Goal: Transaction & Acquisition: Book appointment/travel/reservation

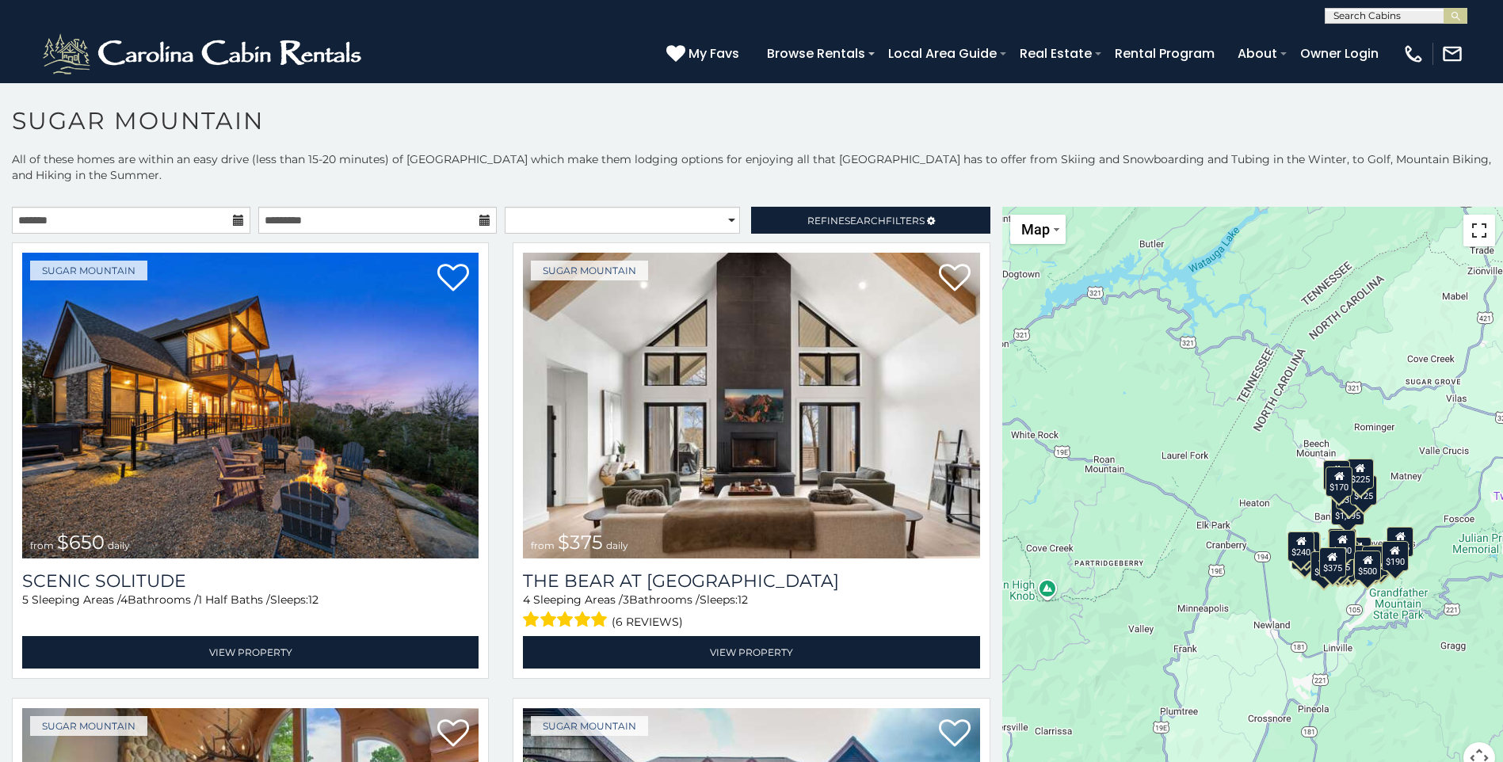
click at [1465, 239] on button "Toggle fullscreen view" at bounding box center [1480, 231] width 32 height 32
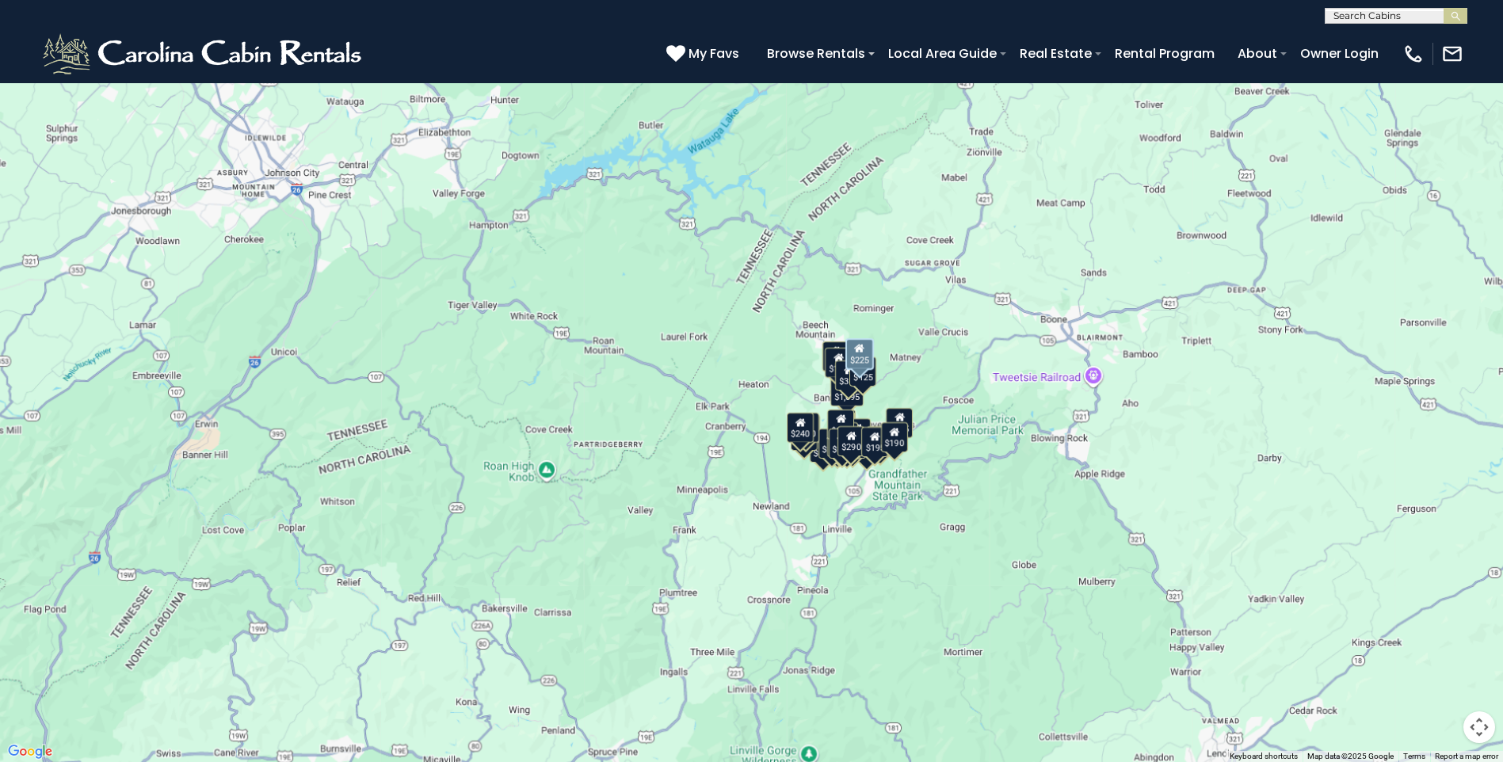
scroll to position [5864, 0]
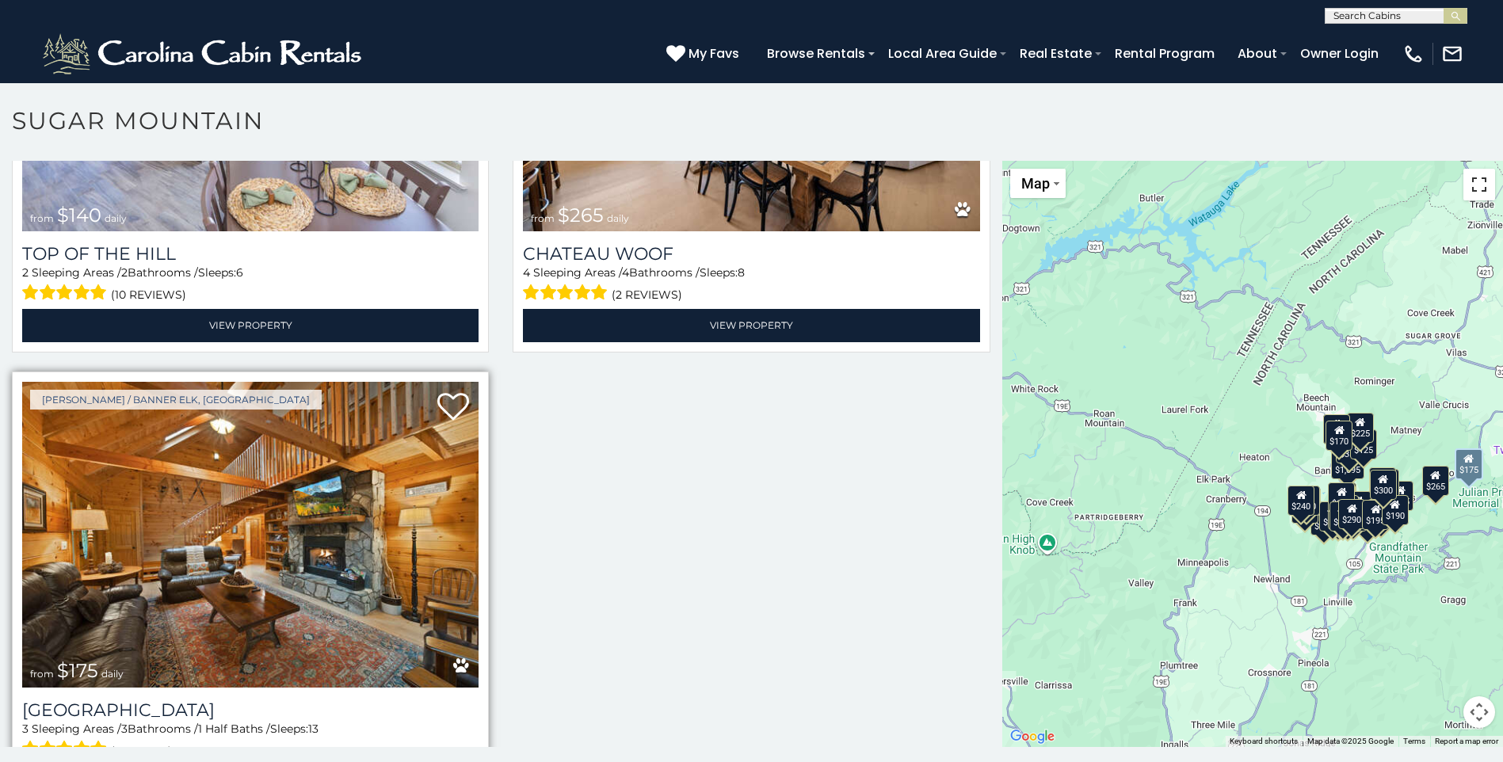
scroll to position [9, 0]
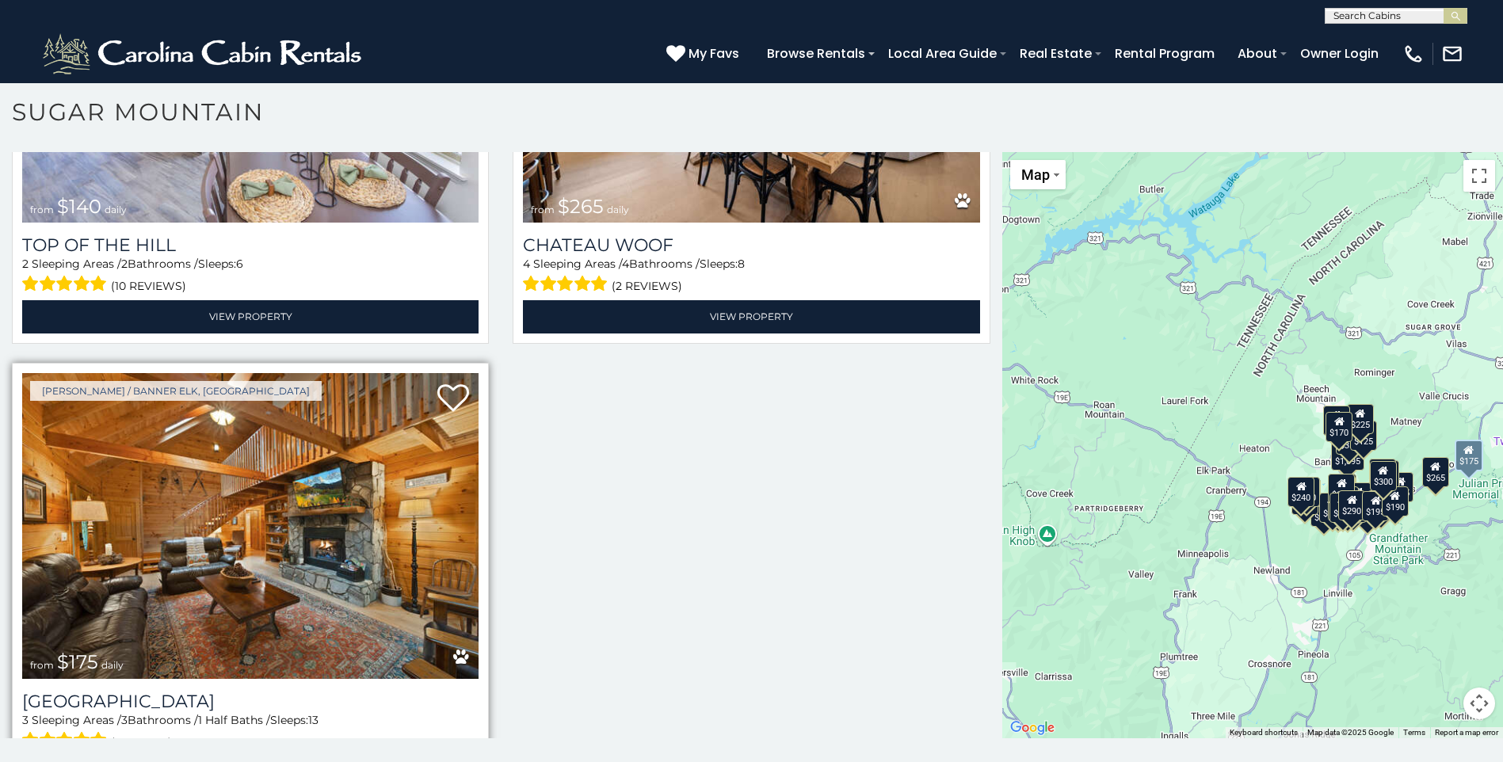
click at [302, 757] on link "View Property" at bounding box center [250, 773] width 456 height 32
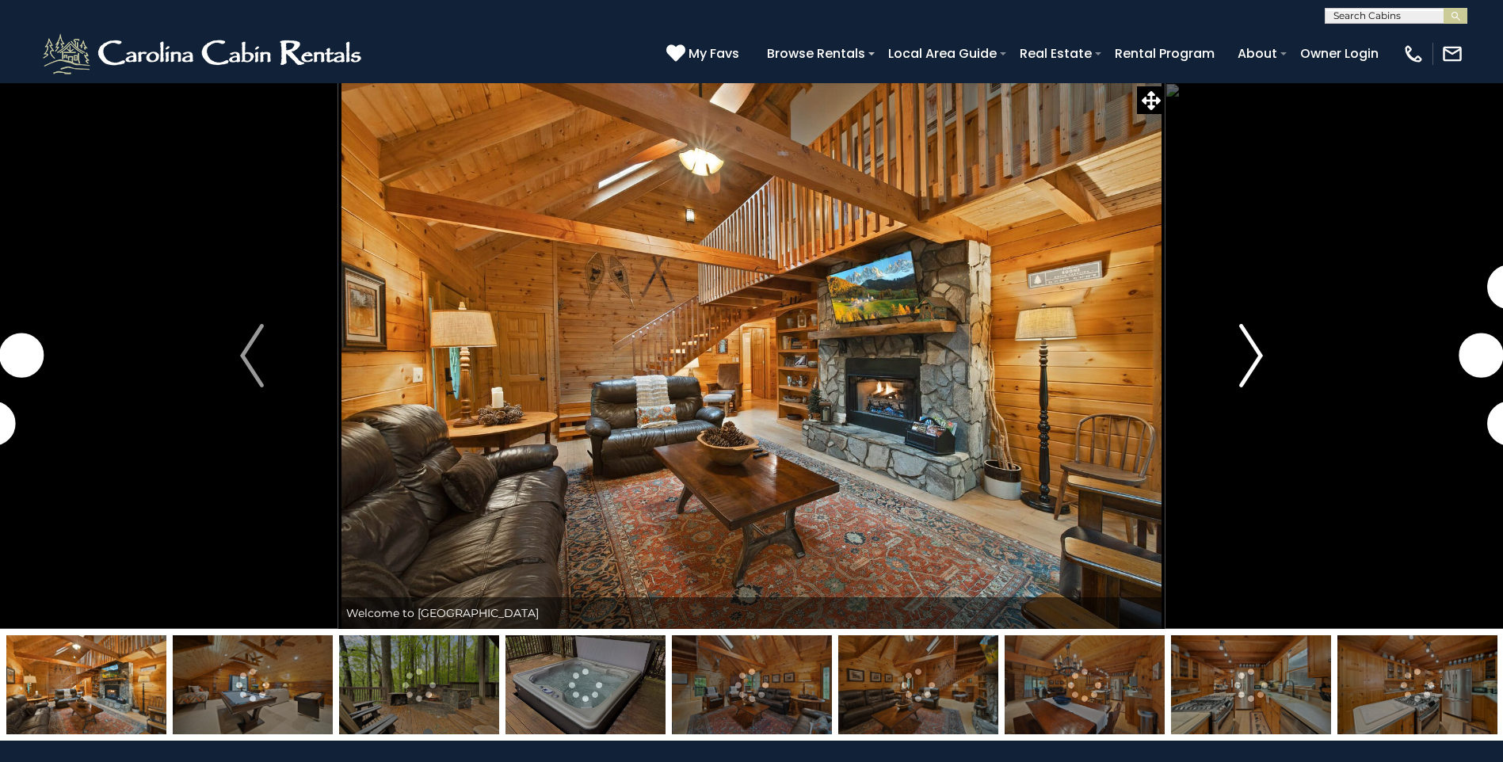
click at [1256, 349] on img "Next" at bounding box center [1251, 355] width 24 height 63
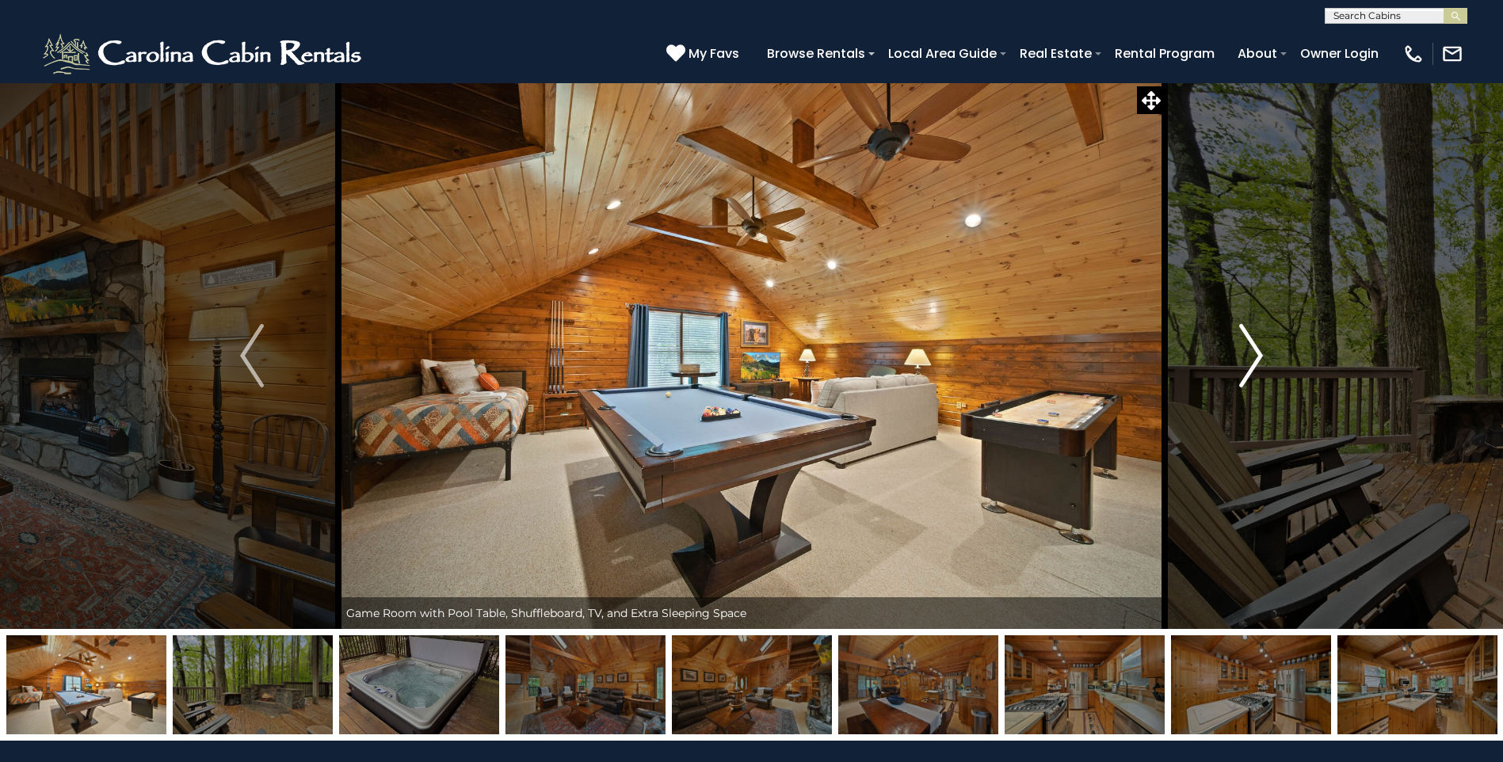
click at [1255, 349] on img "Next" at bounding box center [1251, 355] width 24 height 63
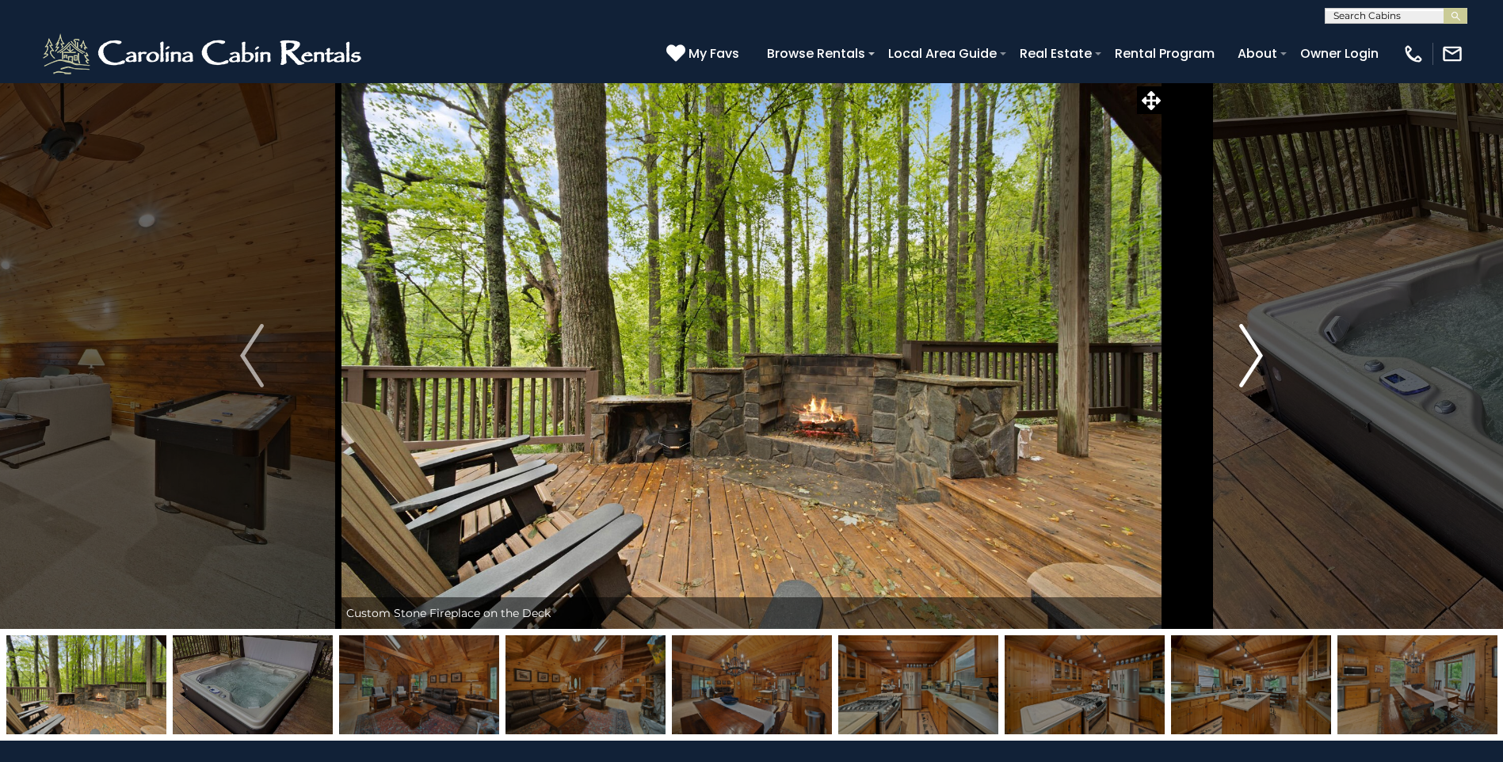
click at [1255, 349] on img "Next" at bounding box center [1251, 355] width 24 height 63
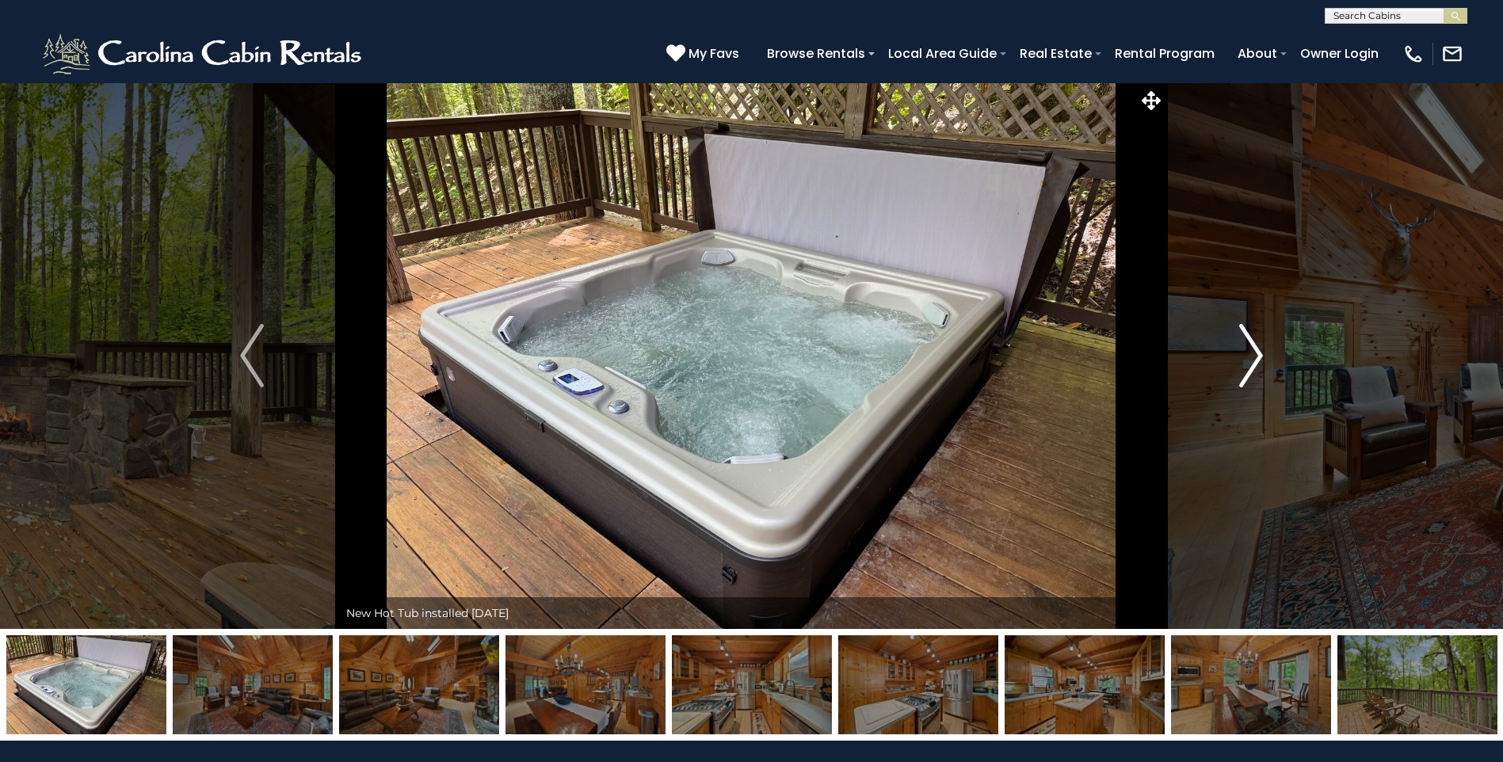
click at [1255, 349] on img "Next" at bounding box center [1251, 355] width 24 height 63
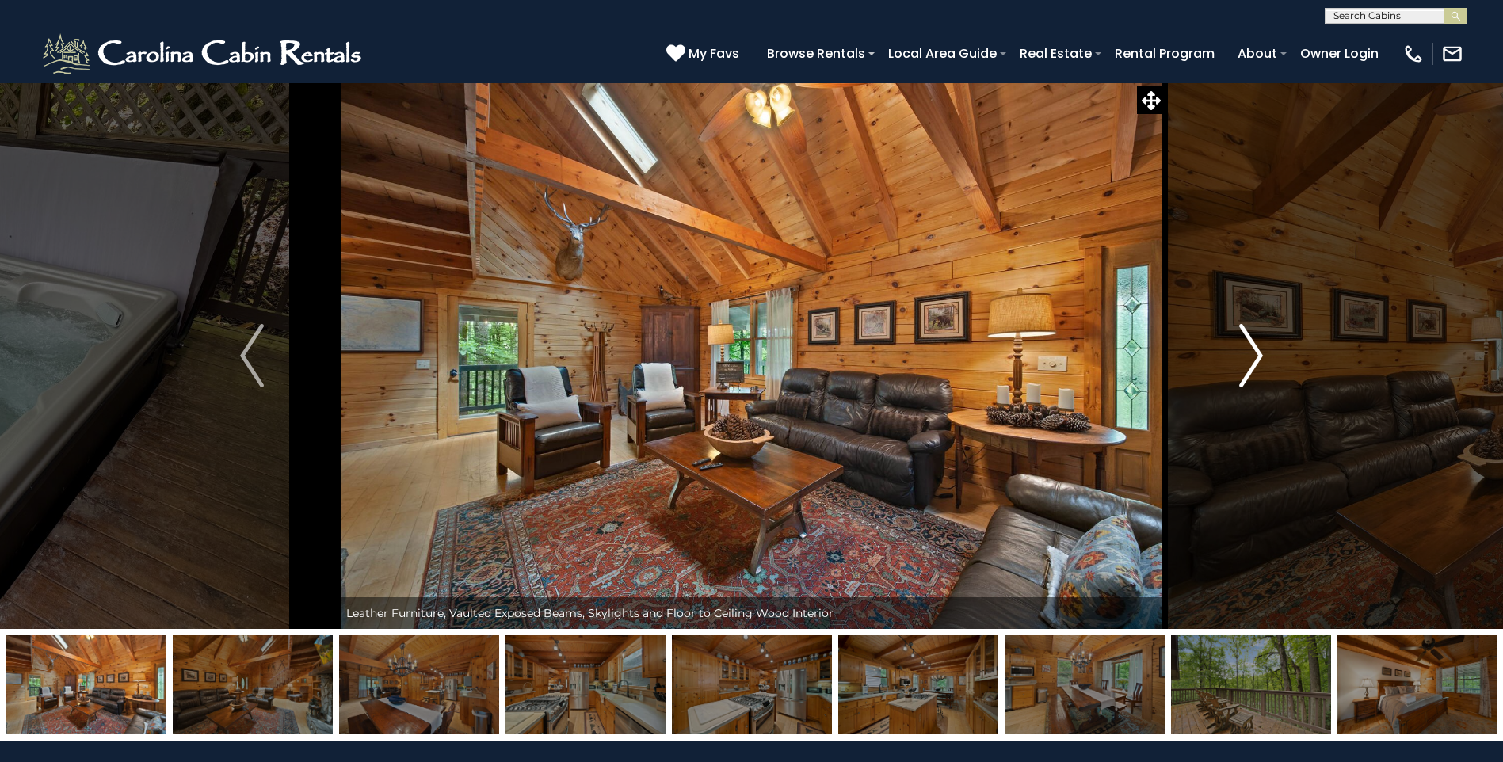
click at [1255, 349] on img "Next" at bounding box center [1251, 355] width 24 height 63
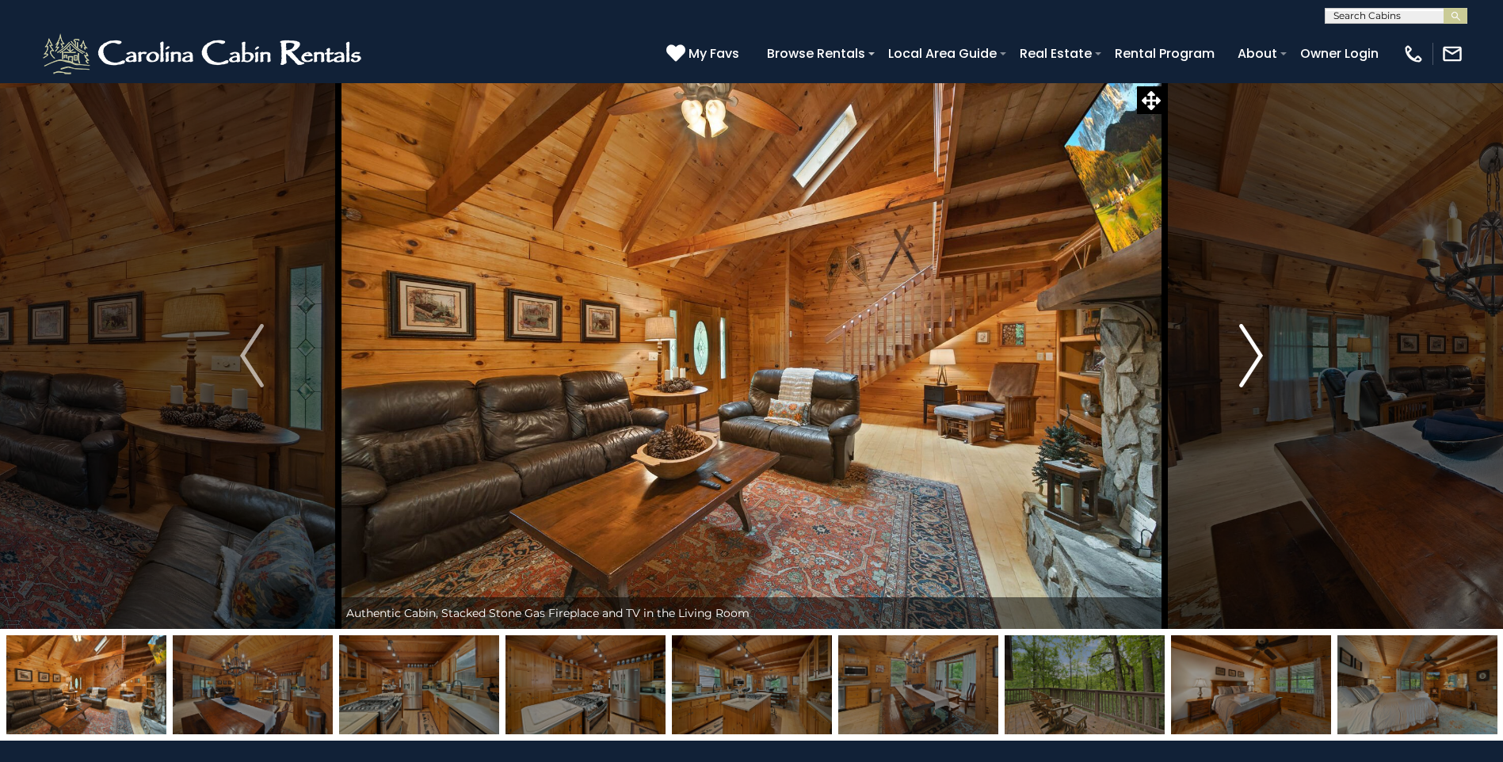
click at [1255, 349] on img "Next" at bounding box center [1251, 355] width 24 height 63
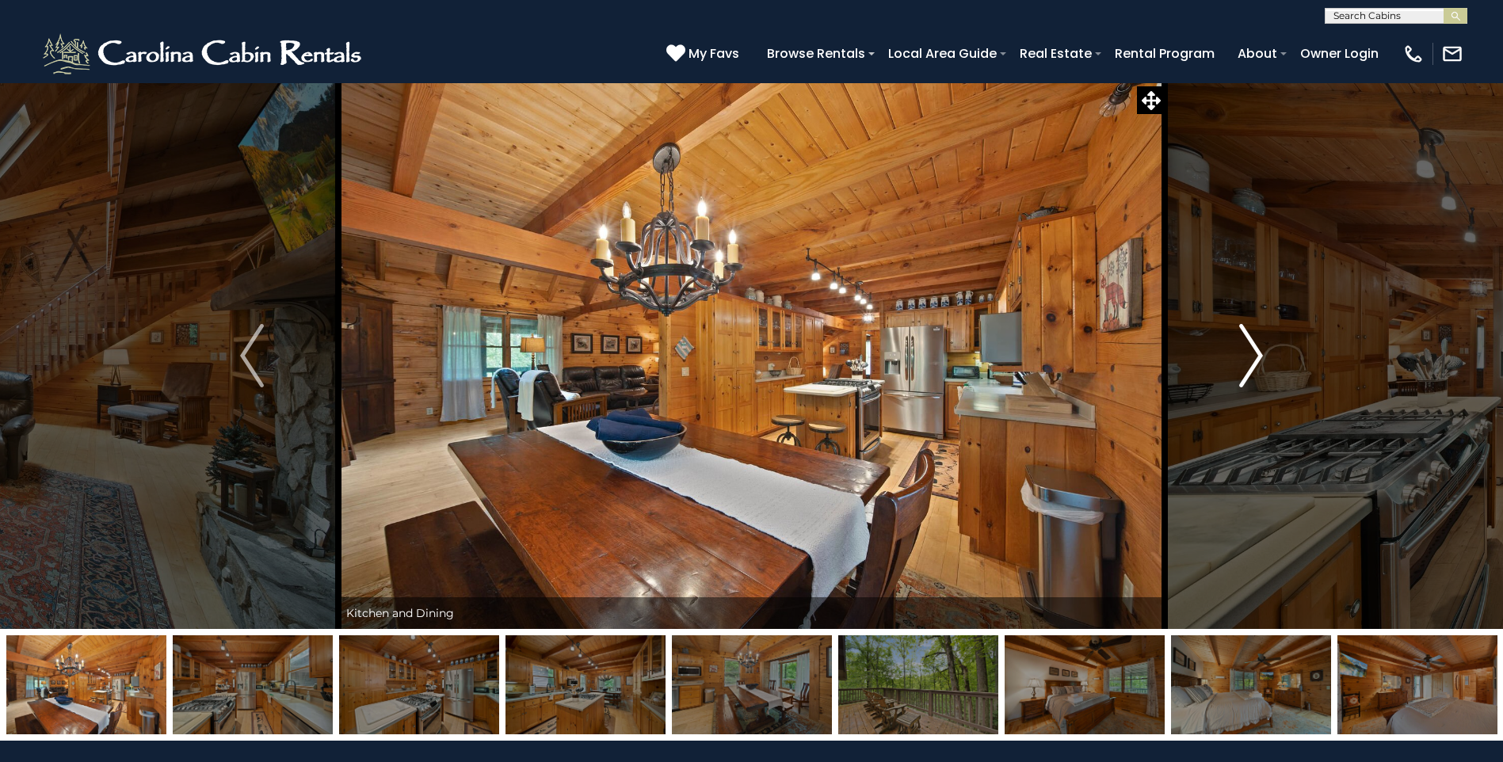
click at [1255, 349] on img "Next" at bounding box center [1251, 355] width 24 height 63
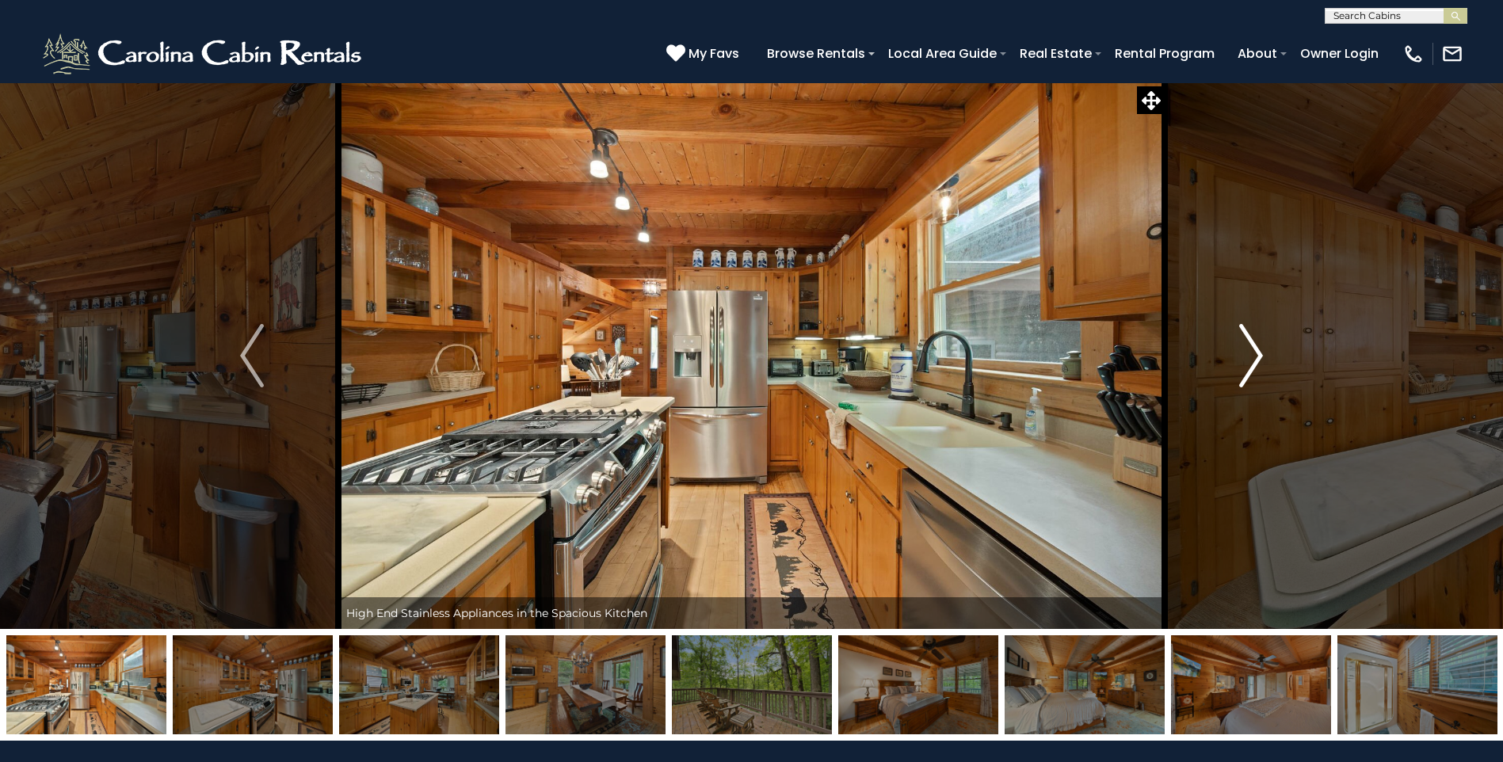
click at [1255, 349] on img "Next" at bounding box center [1251, 355] width 24 height 63
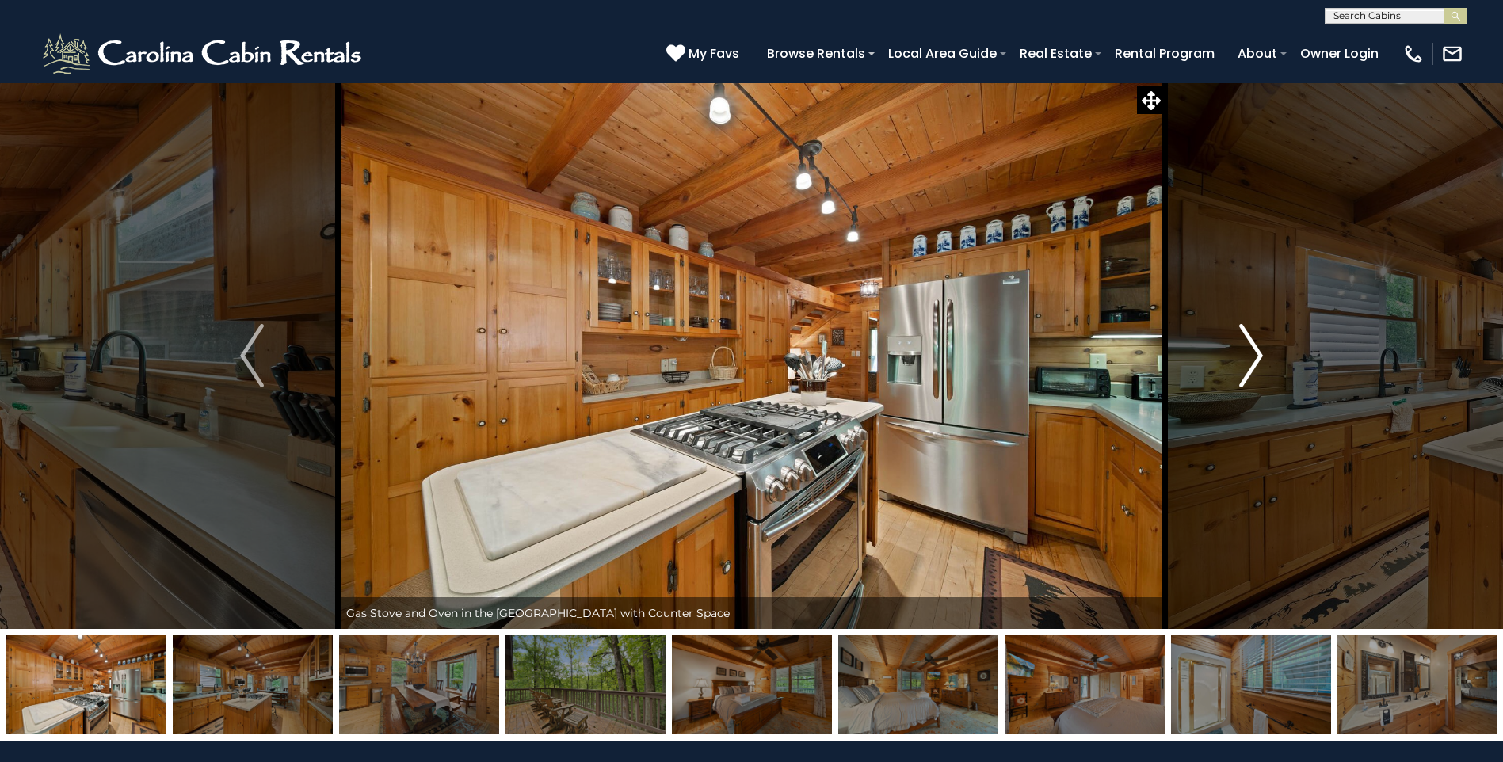
click at [1255, 349] on img "Next" at bounding box center [1251, 355] width 24 height 63
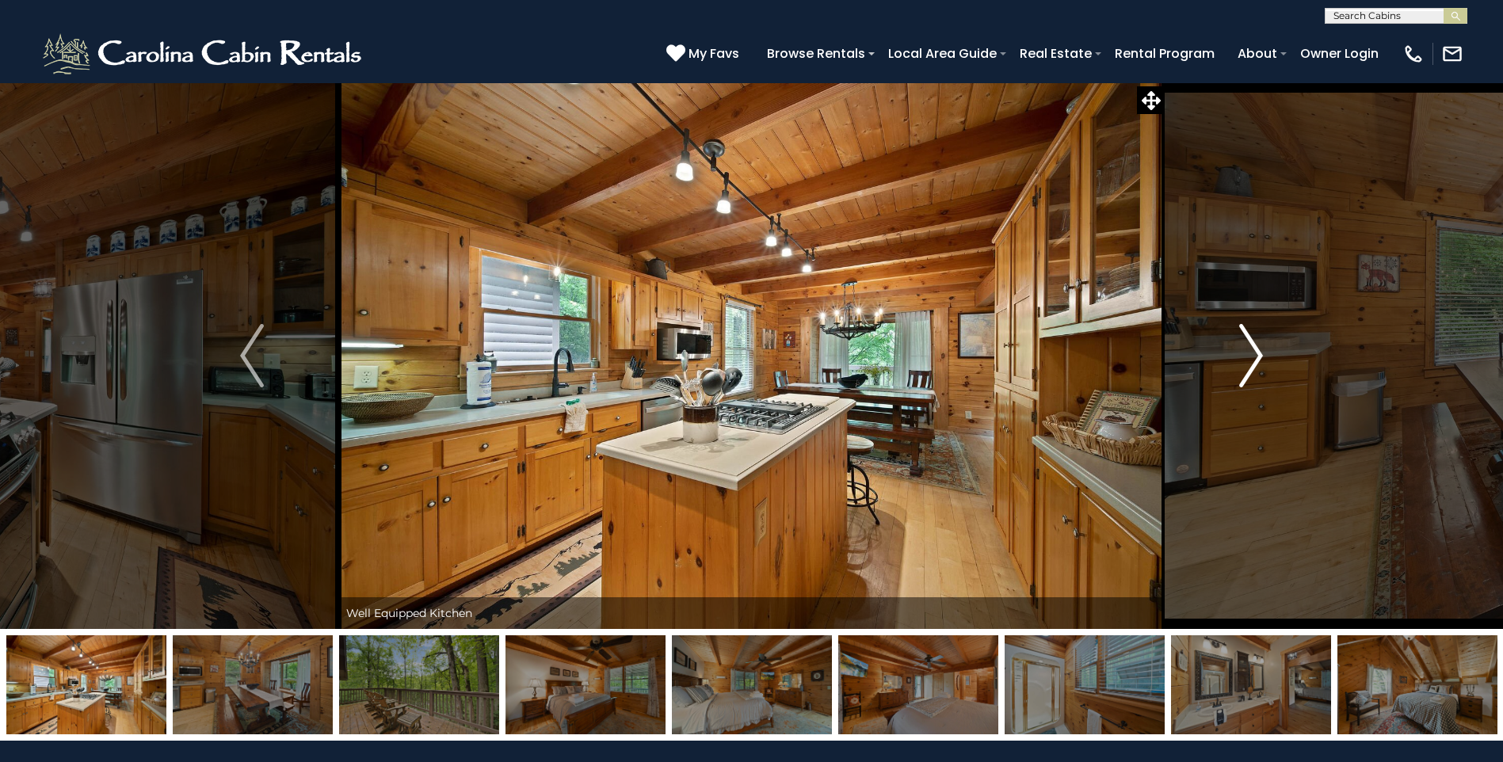
click at [1255, 349] on img "Next" at bounding box center [1251, 355] width 24 height 63
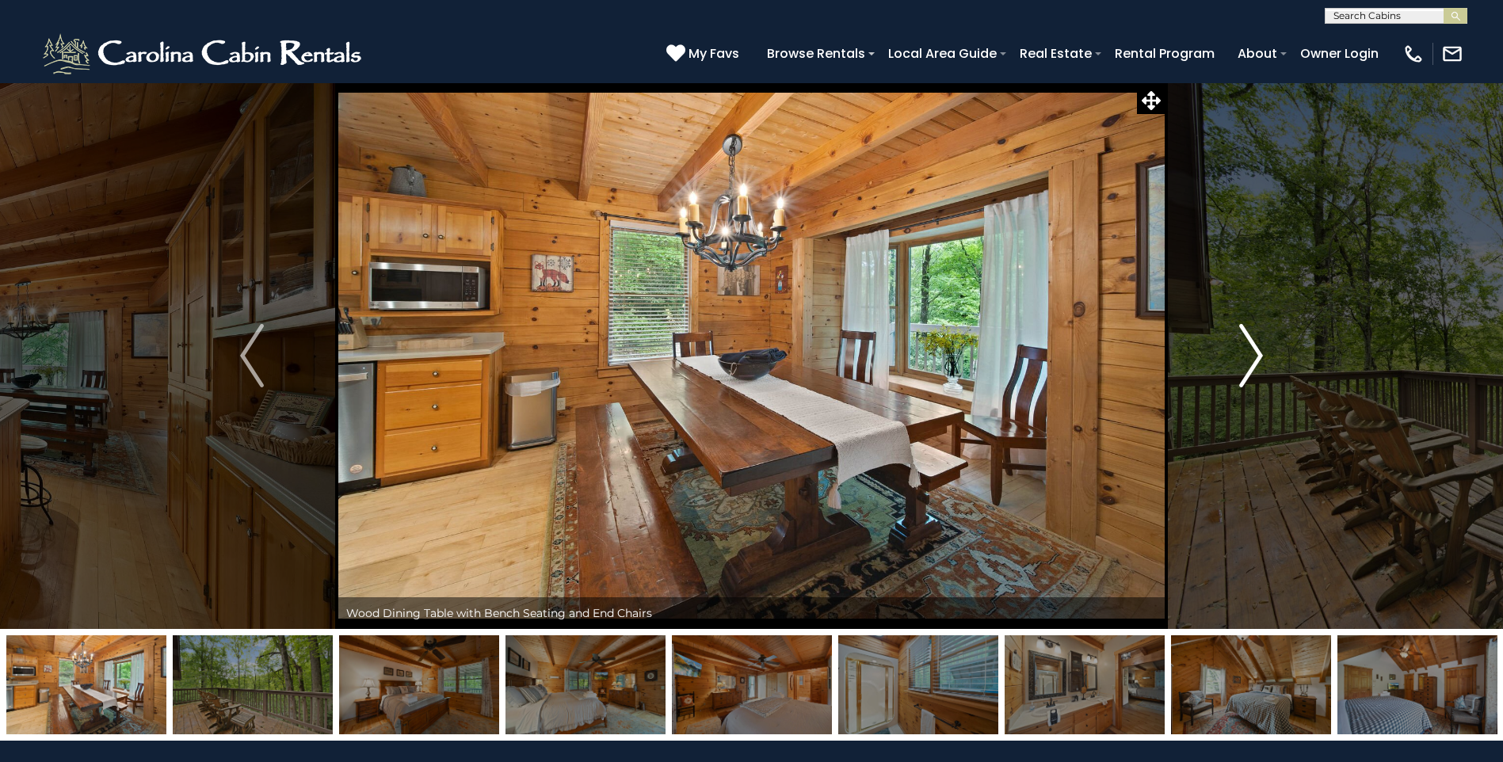
click at [1255, 349] on img "Next" at bounding box center [1251, 355] width 24 height 63
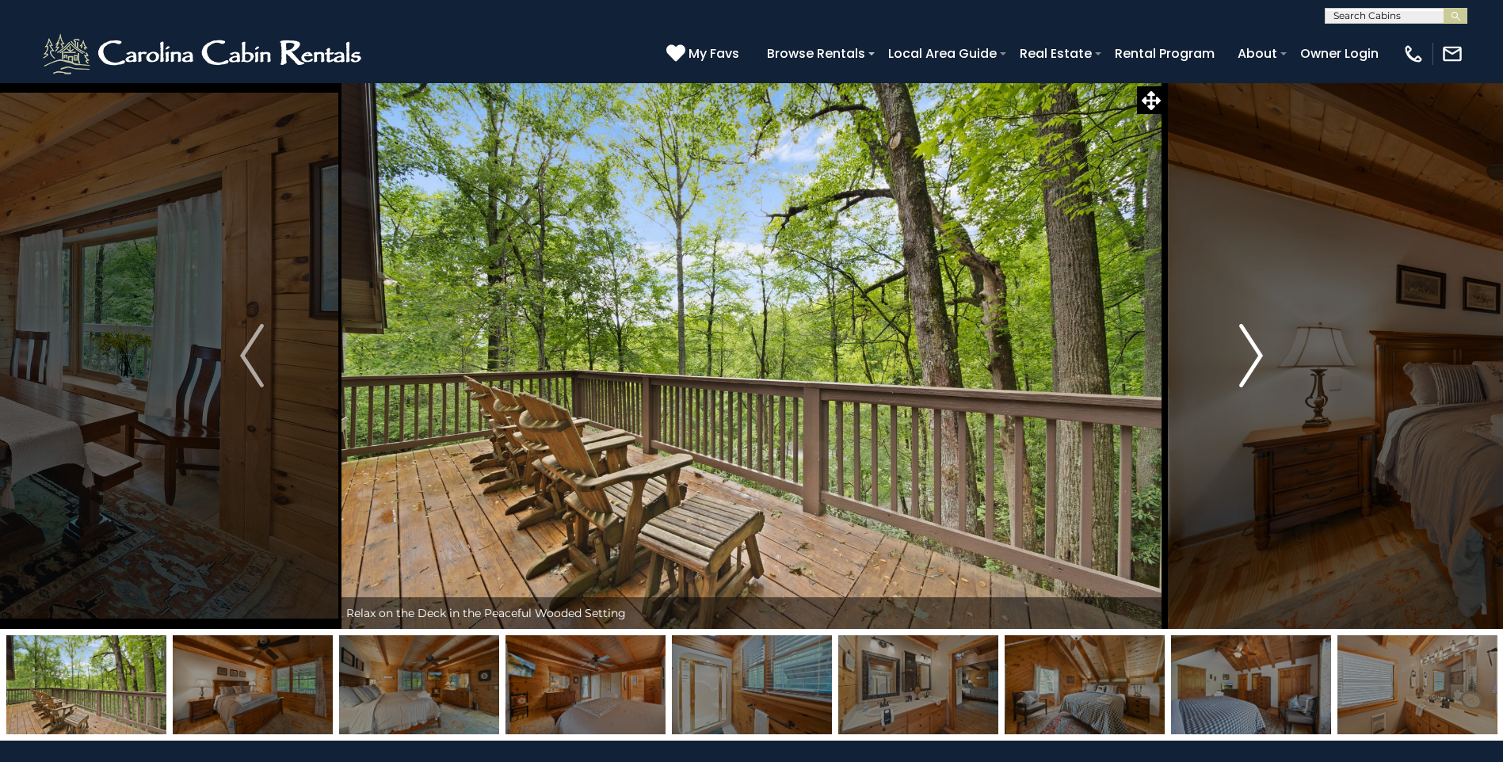
click at [1247, 353] on img "Next" at bounding box center [1251, 355] width 24 height 63
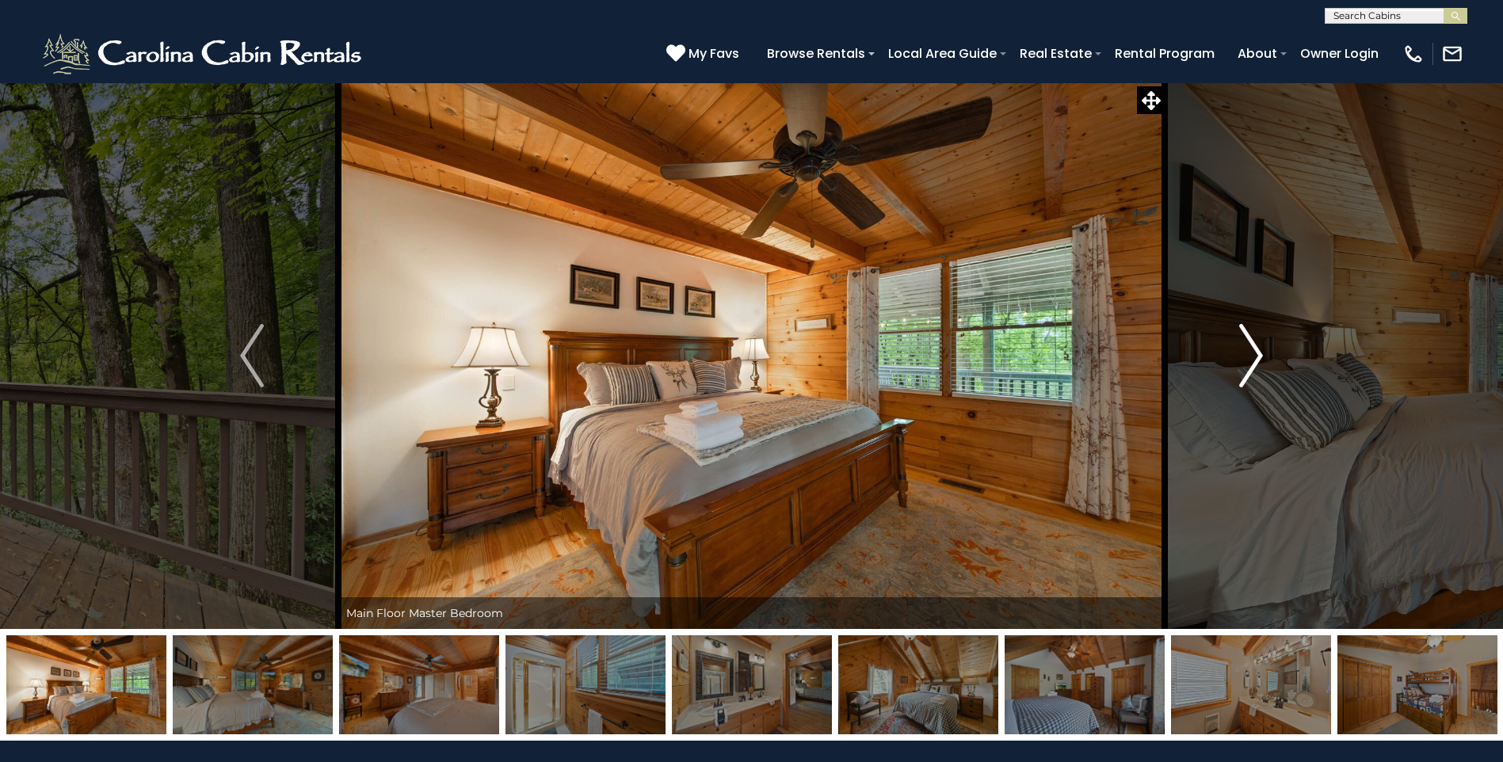
click at [1247, 353] on img "Next" at bounding box center [1251, 355] width 24 height 63
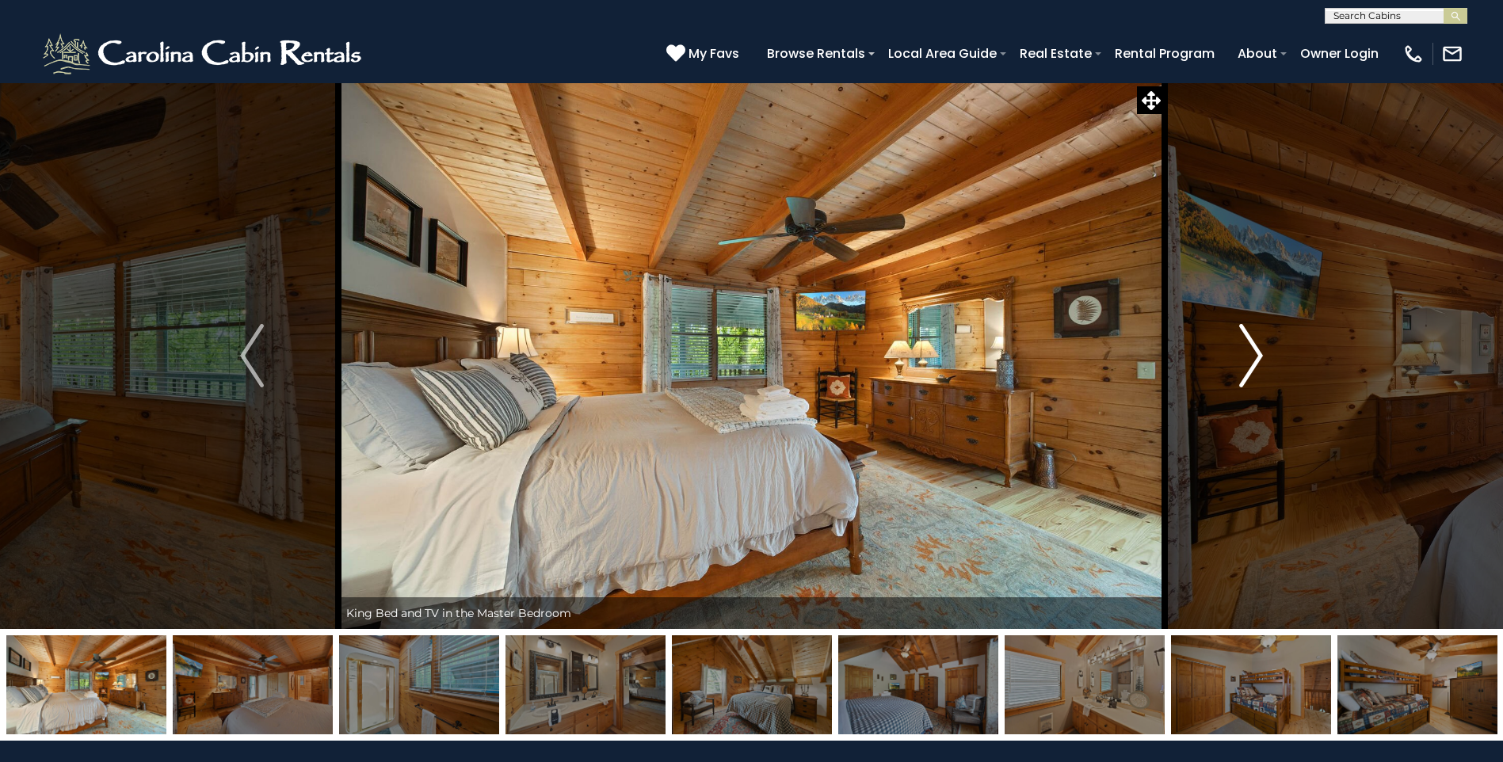
click at [1260, 347] on img "Next" at bounding box center [1251, 355] width 24 height 63
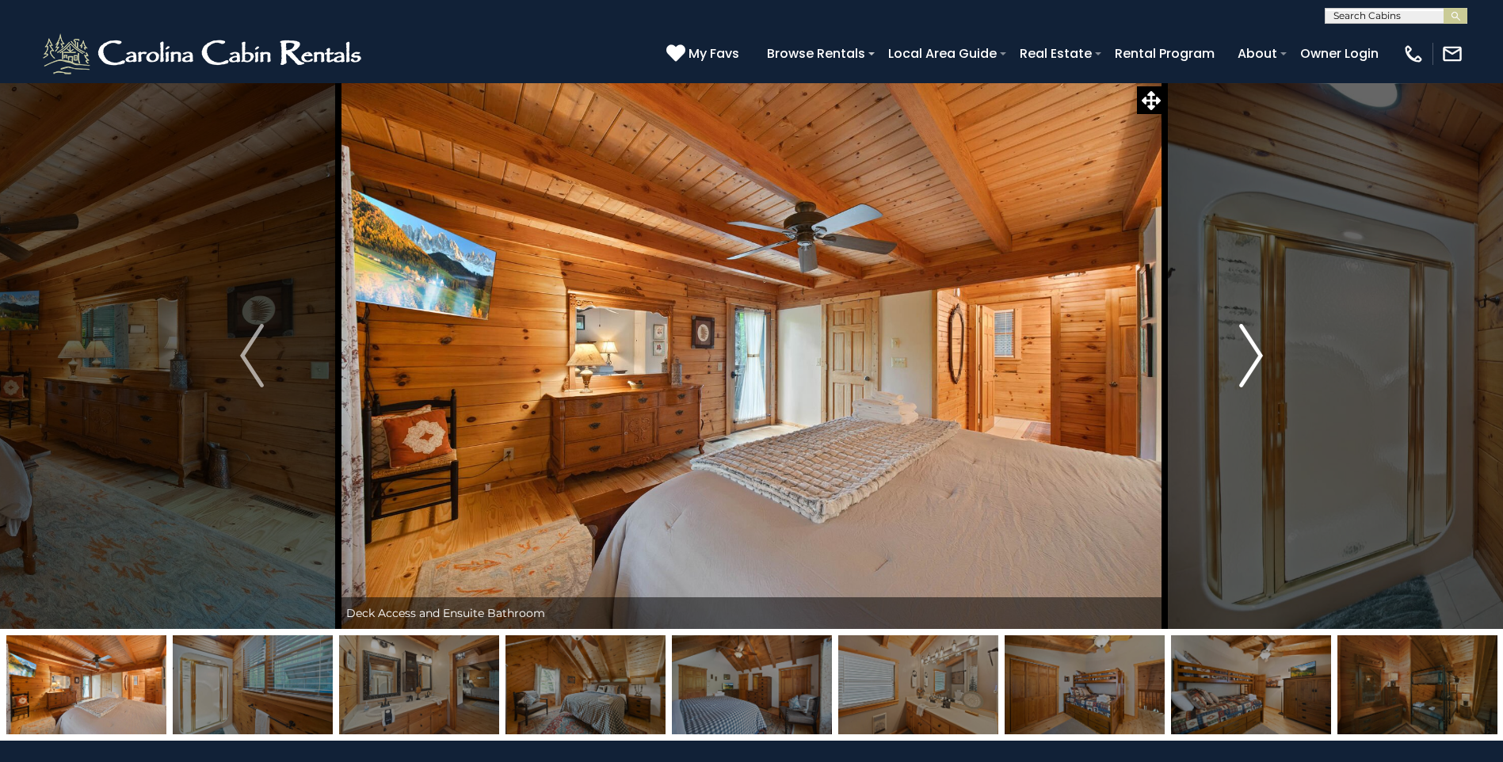
click at [1260, 347] on img "Next" at bounding box center [1251, 355] width 24 height 63
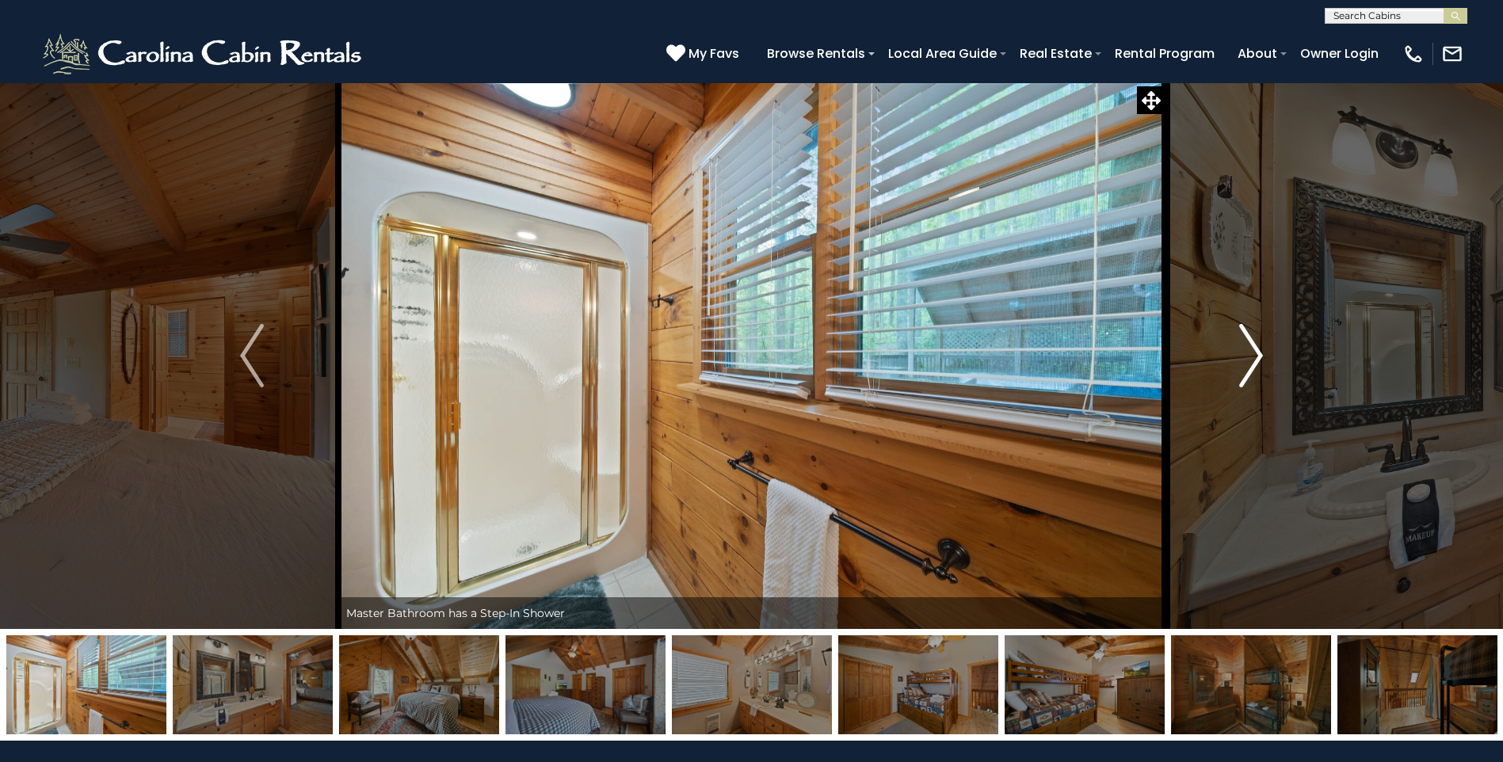
click at [1260, 347] on img "Next" at bounding box center [1251, 355] width 24 height 63
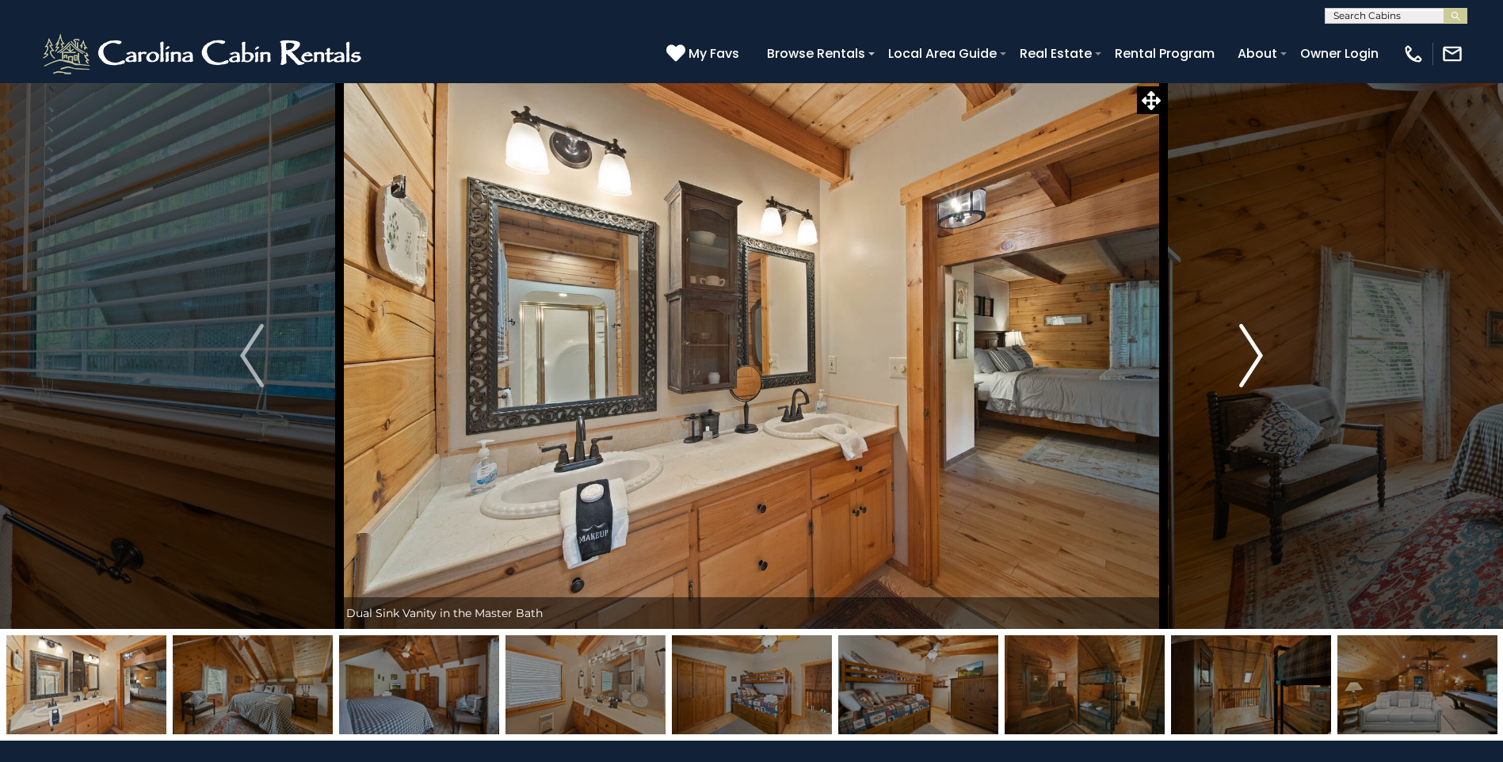
click at [1260, 347] on img "Next" at bounding box center [1251, 355] width 24 height 63
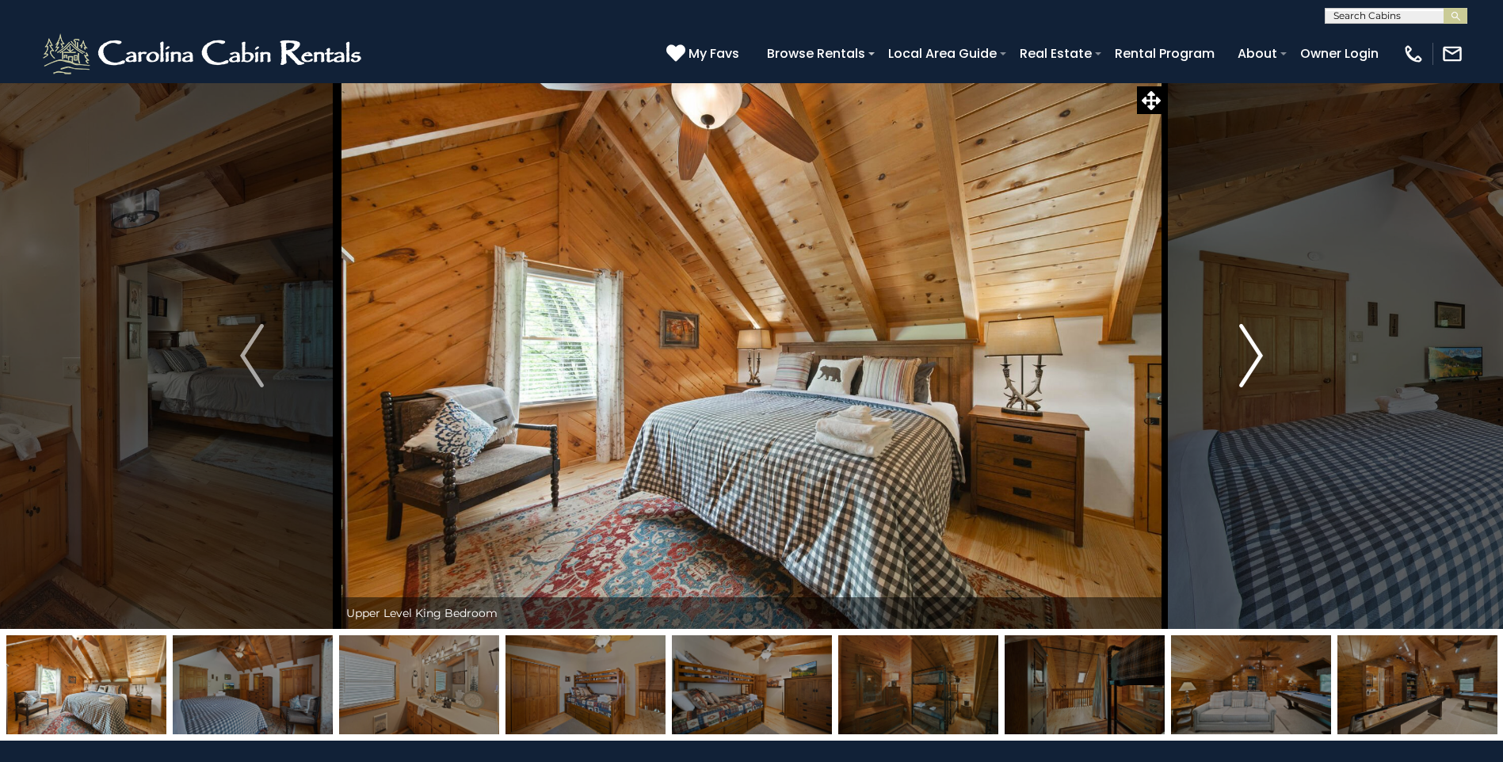
click at [1260, 347] on img "Next" at bounding box center [1251, 355] width 24 height 63
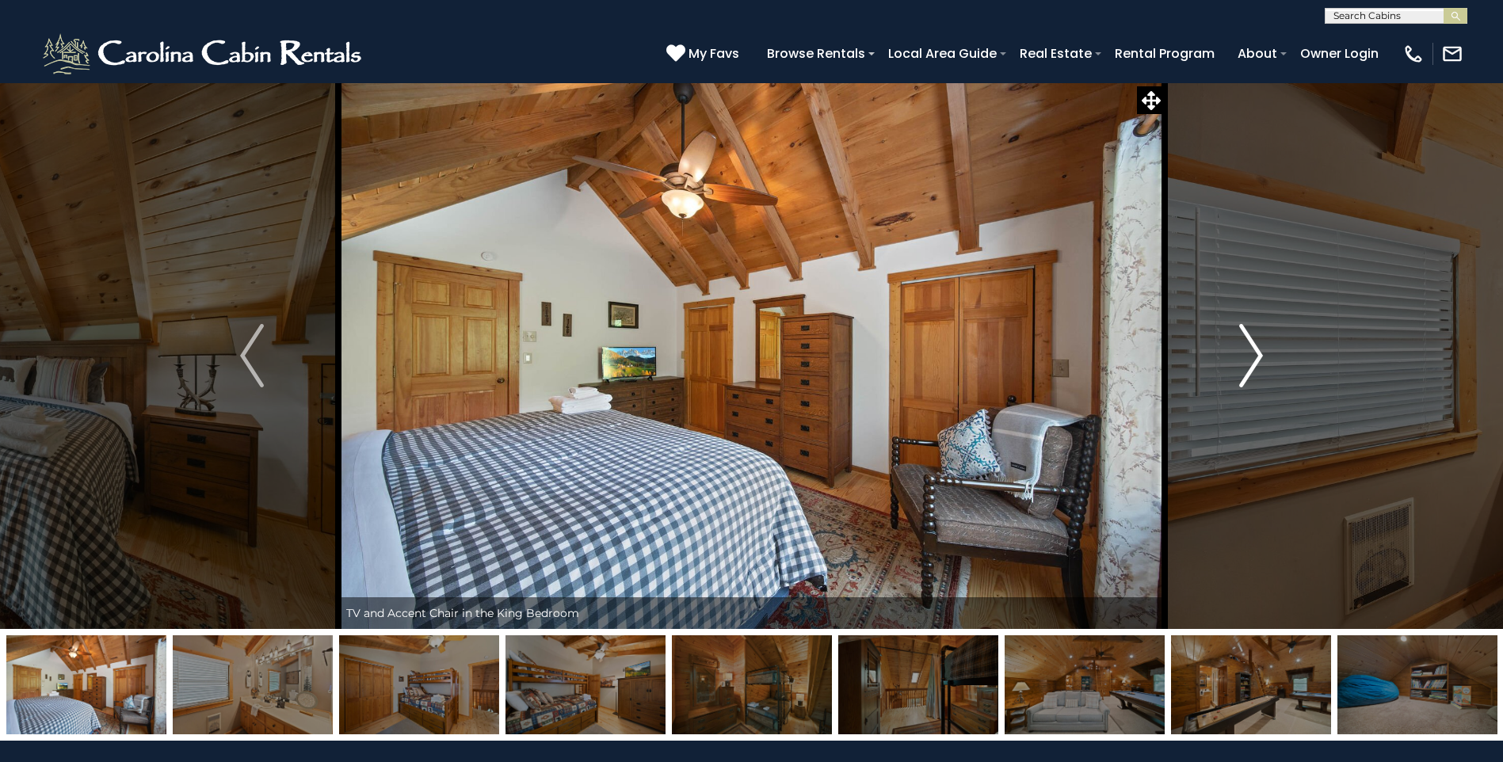
click at [1260, 347] on img "Next" at bounding box center [1251, 355] width 24 height 63
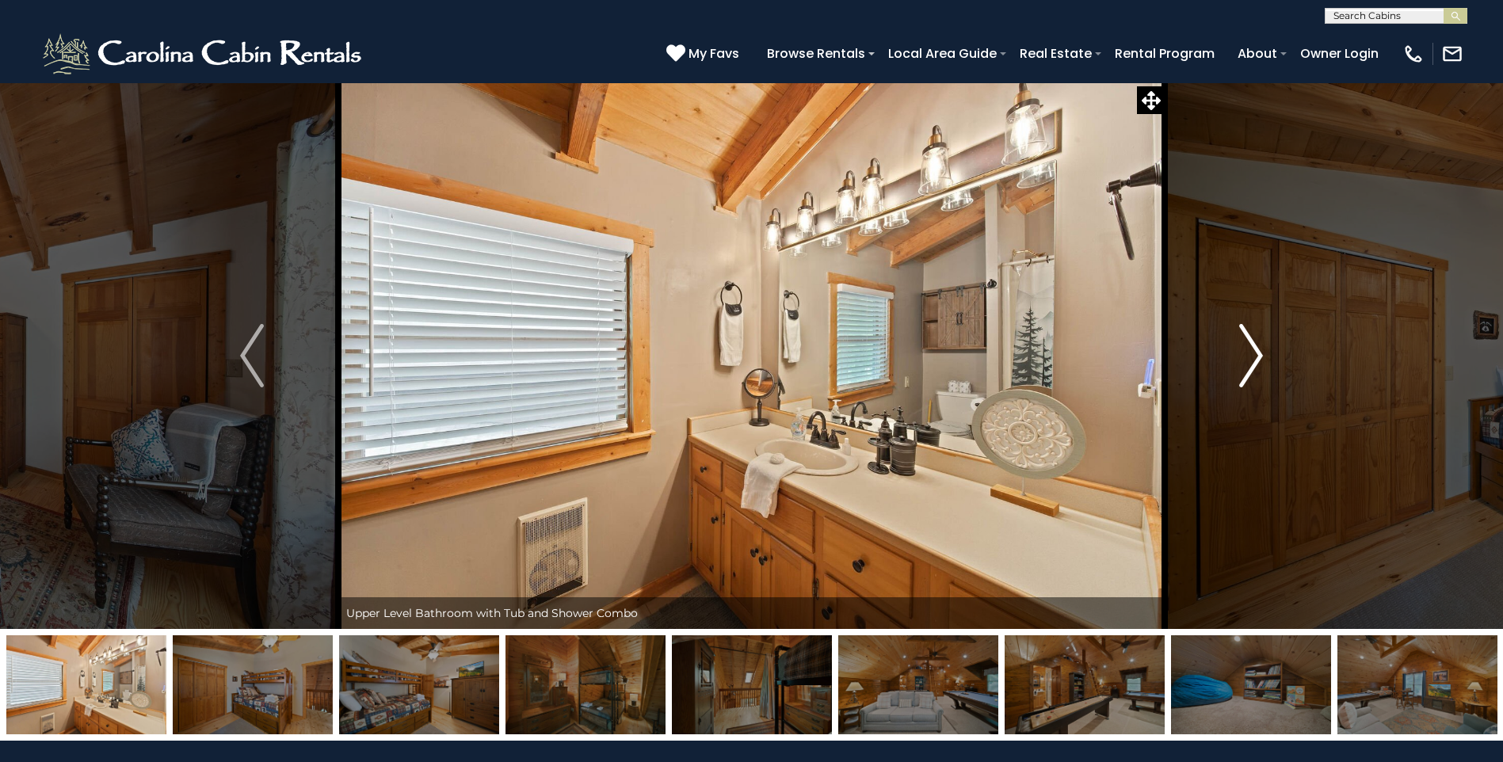
click at [1260, 347] on img "Next" at bounding box center [1251, 355] width 24 height 63
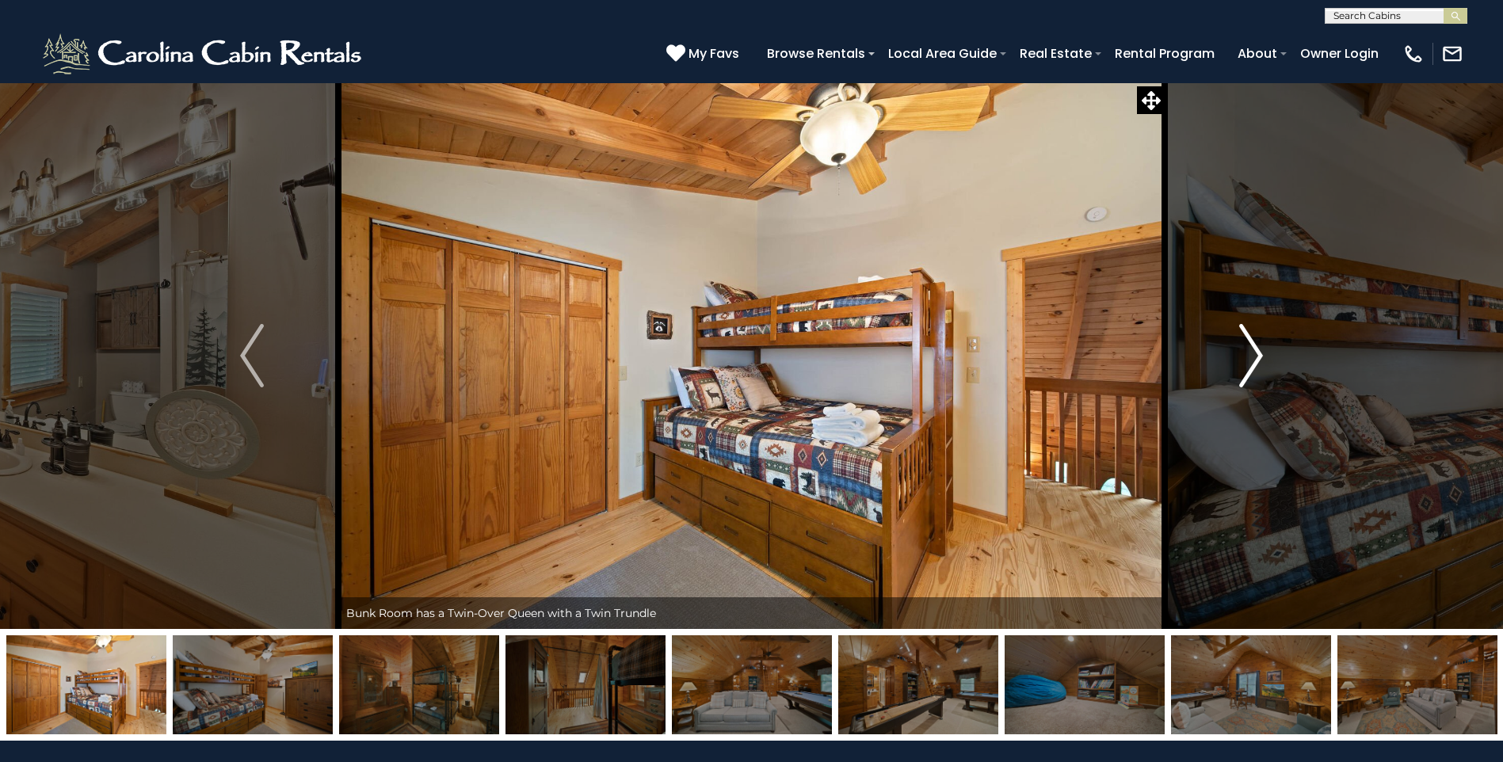
click at [1260, 347] on img "Next" at bounding box center [1251, 355] width 24 height 63
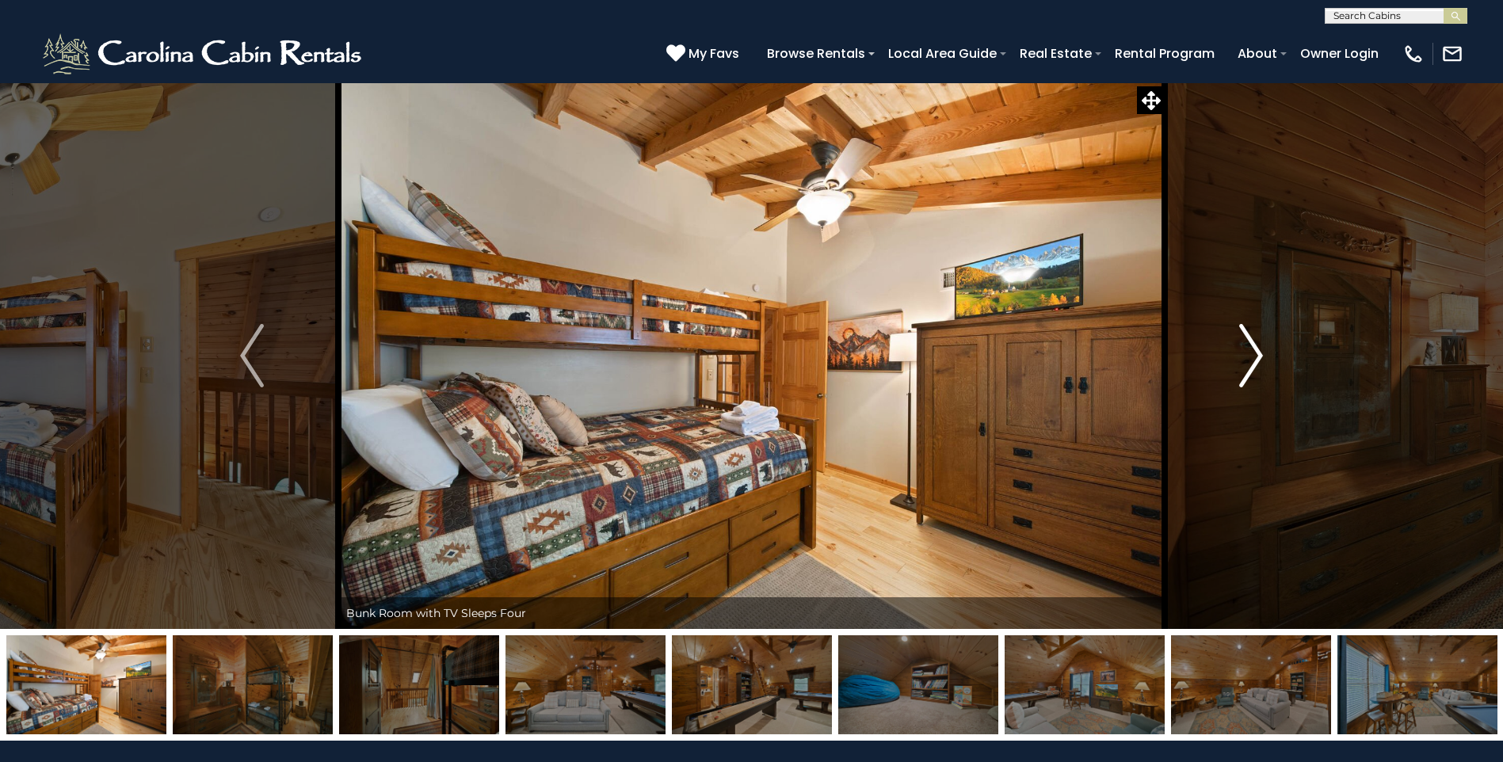
click at [1260, 347] on img "Next" at bounding box center [1251, 355] width 24 height 63
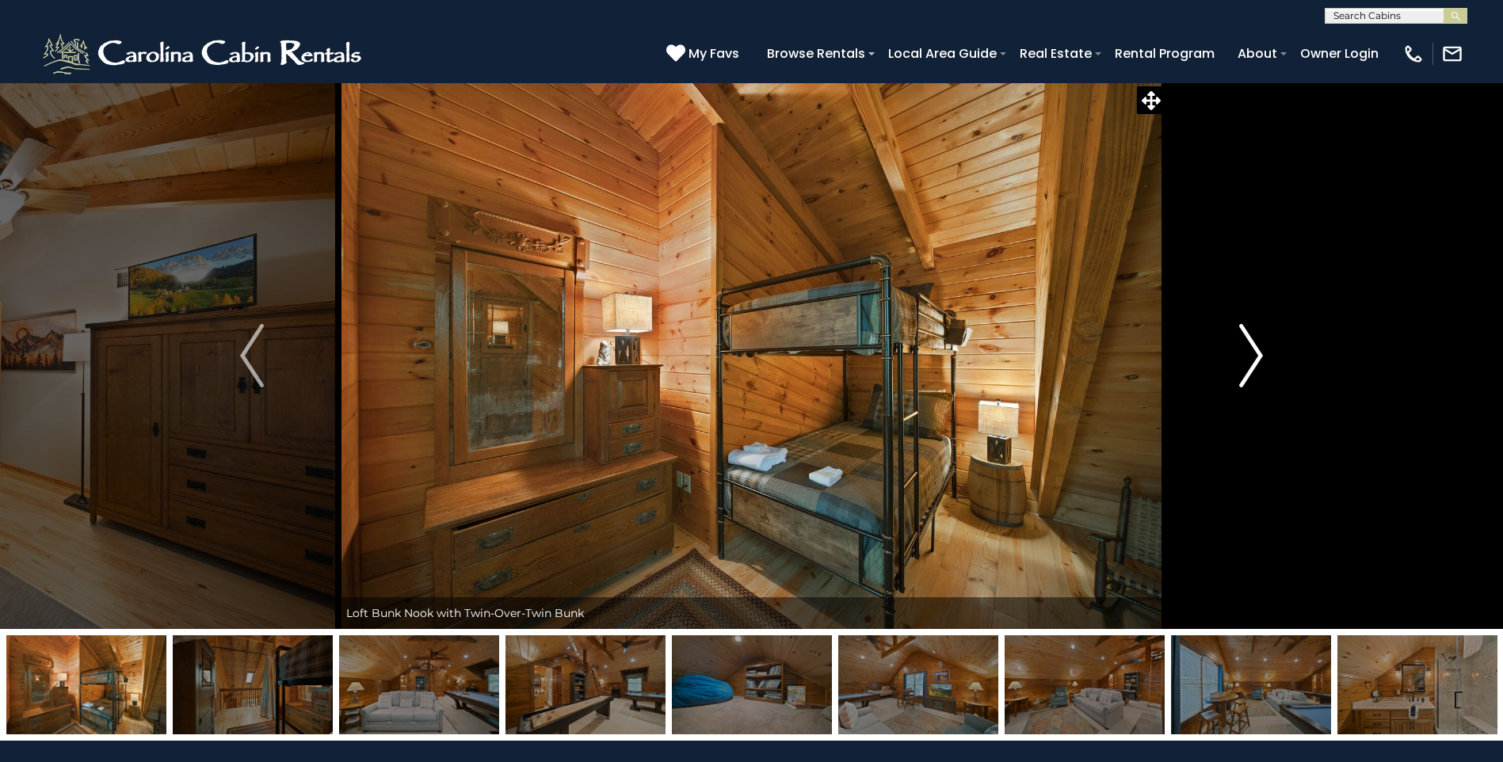
click at [1260, 347] on img "Next" at bounding box center [1251, 355] width 24 height 63
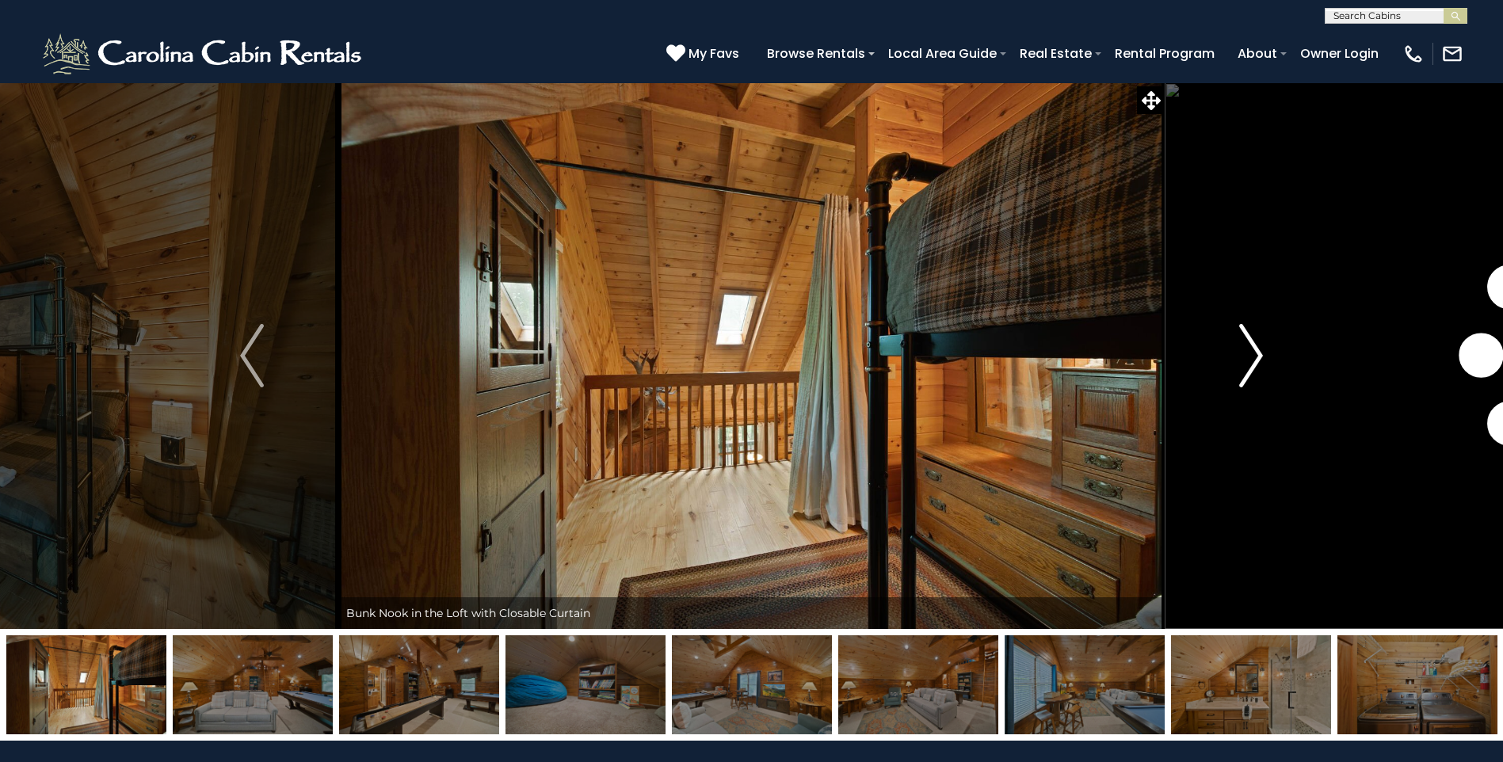
click at [1260, 347] on img "Next" at bounding box center [1251, 355] width 24 height 63
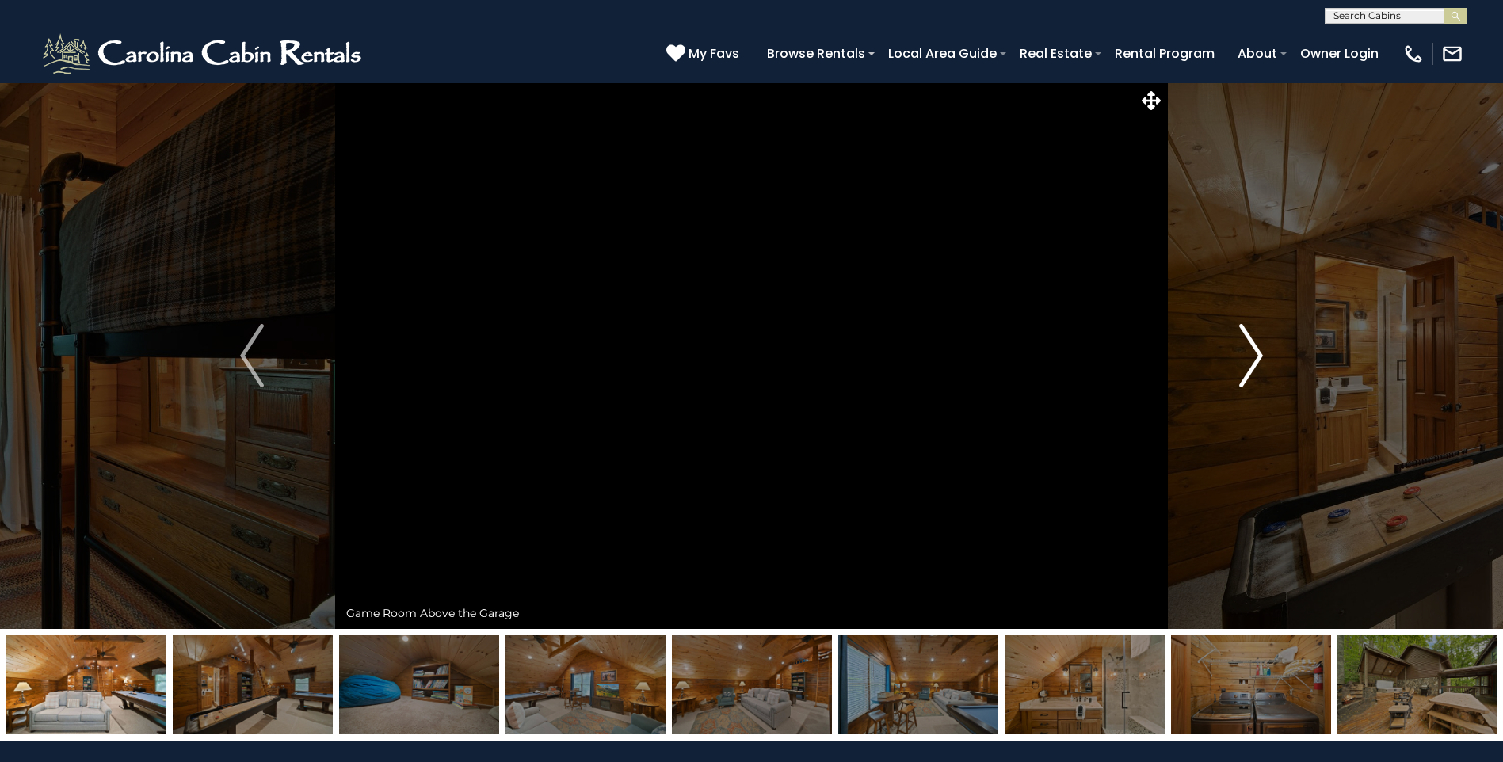
click at [1248, 346] on img "Next" at bounding box center [1251, 355] width 24 height 63
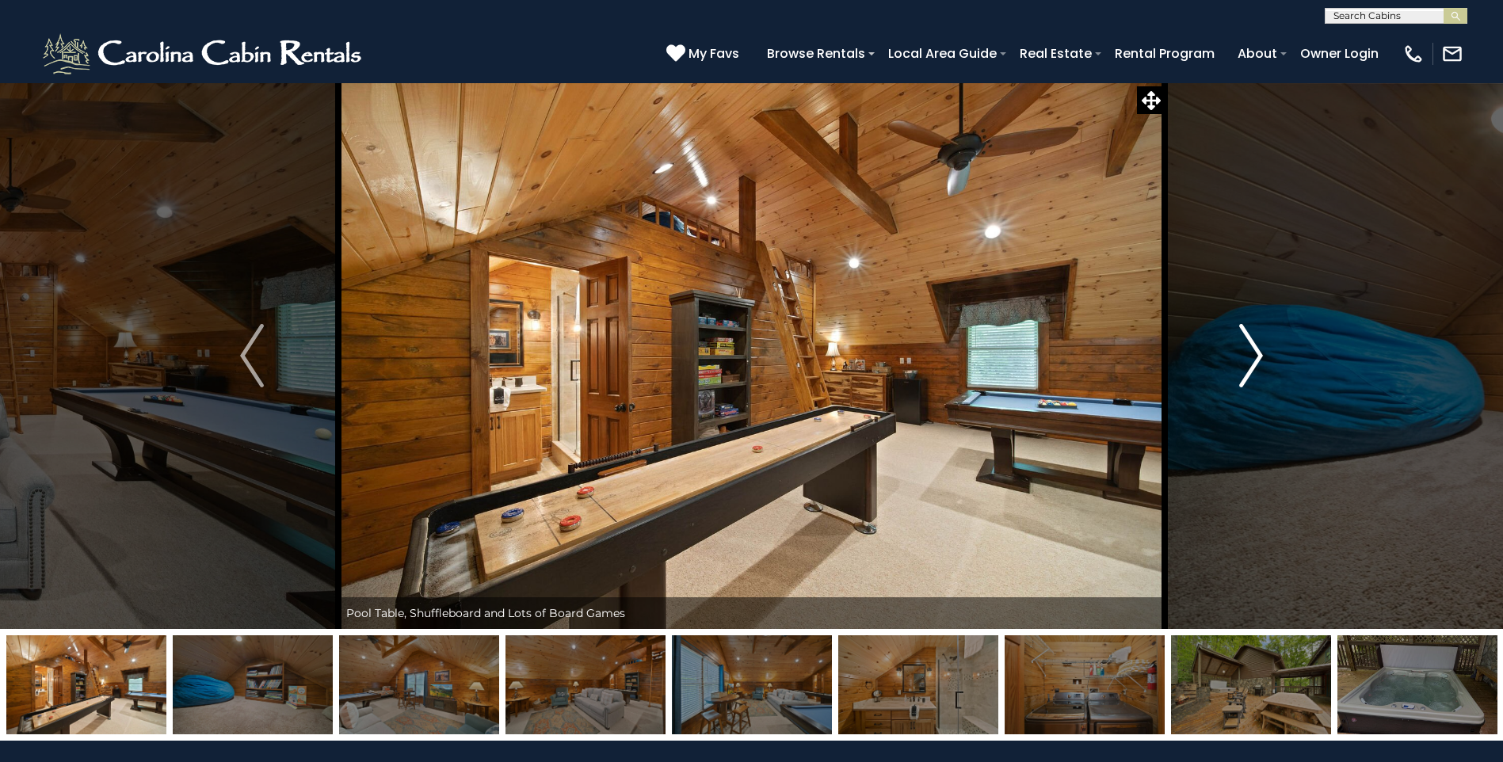
click at [1252, 345] on img "Next" at bounding box center [1251, 355] width 24 height 63
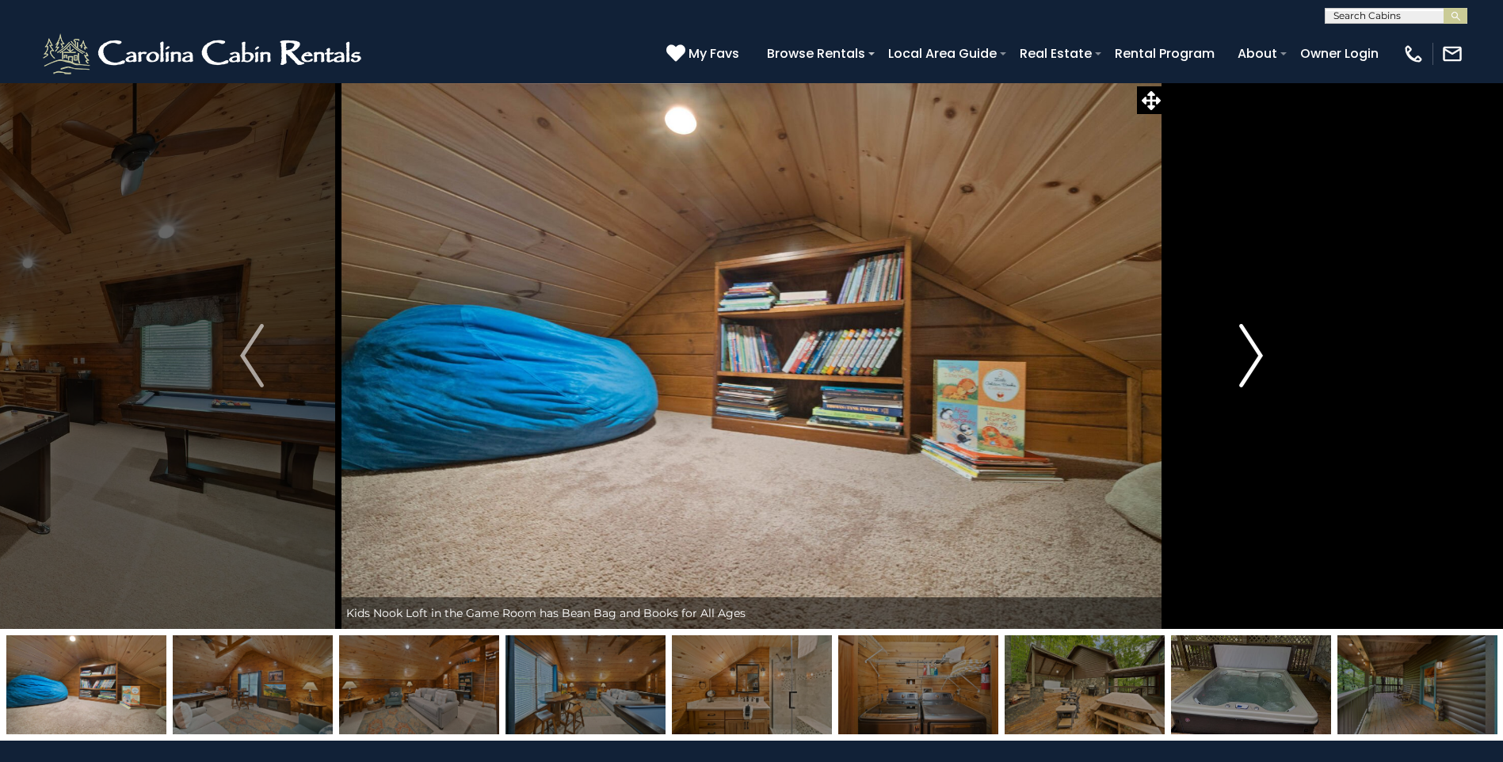
click at [1252, 345] on img "Next" at bounding box center [1251, 355] width 24 height 63
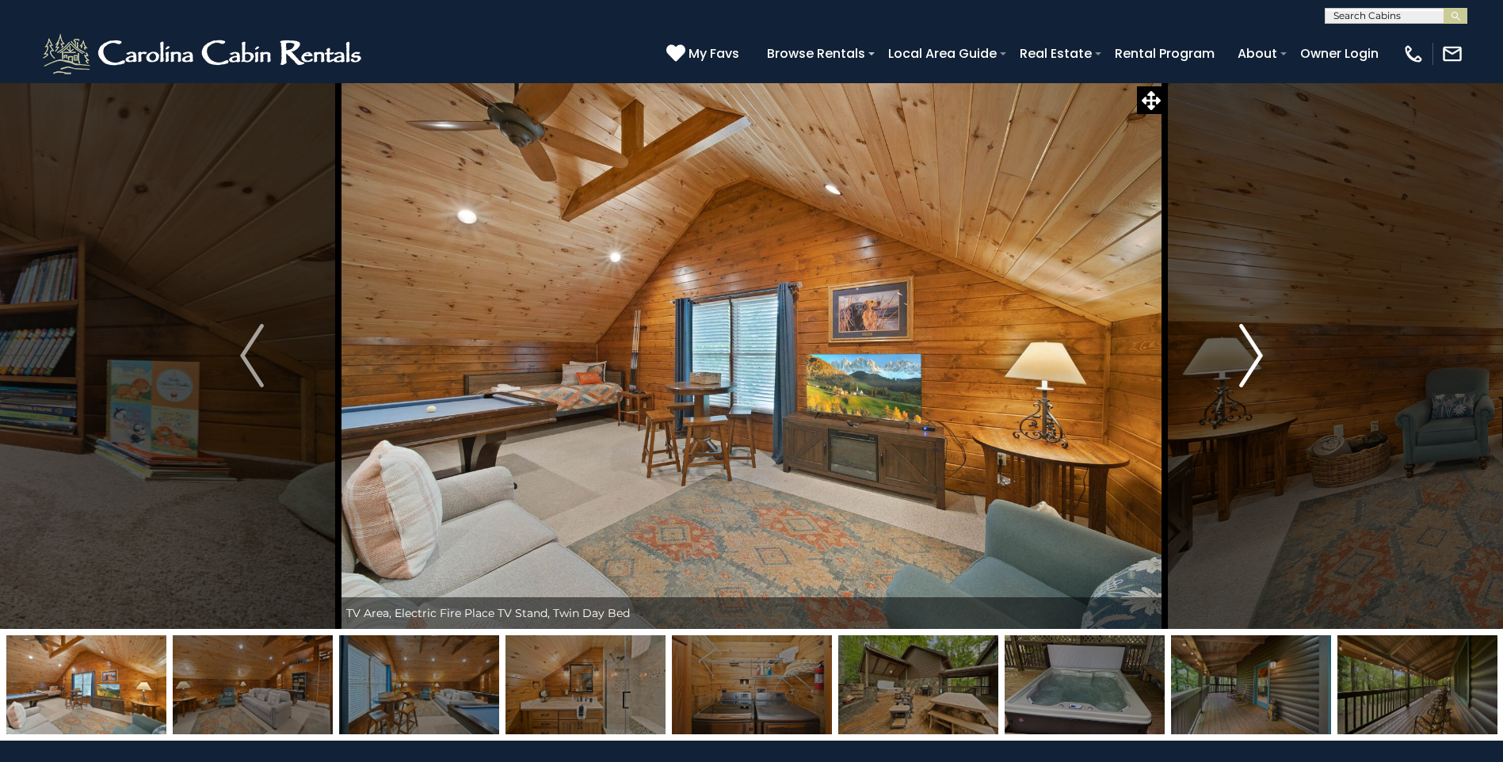
click at [1252, 345] on img "Next" at bounding box center [1251, 355] width 24 height 63
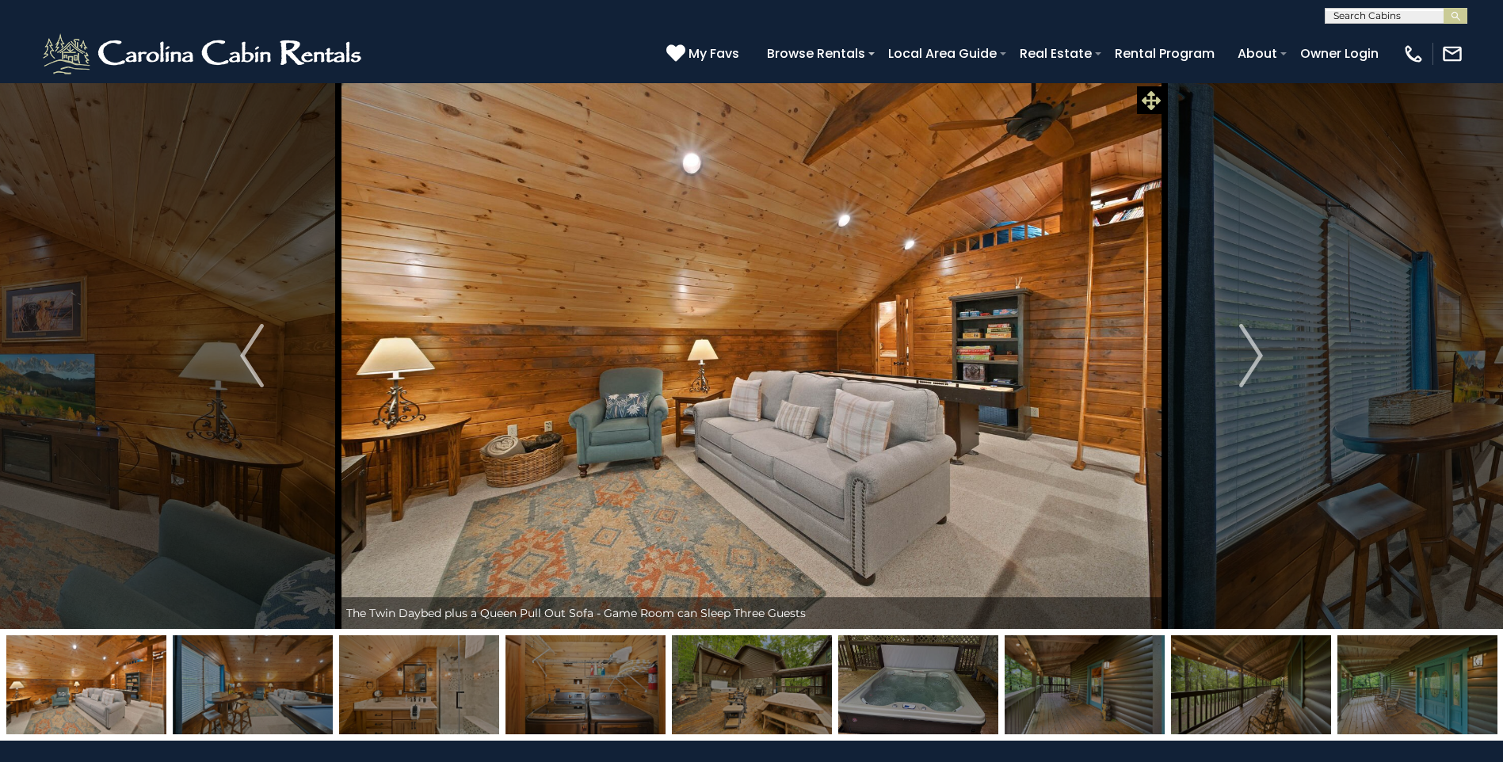
click at [1153, 96] on icon at bounding box center [1151, 100] width 19 height 19
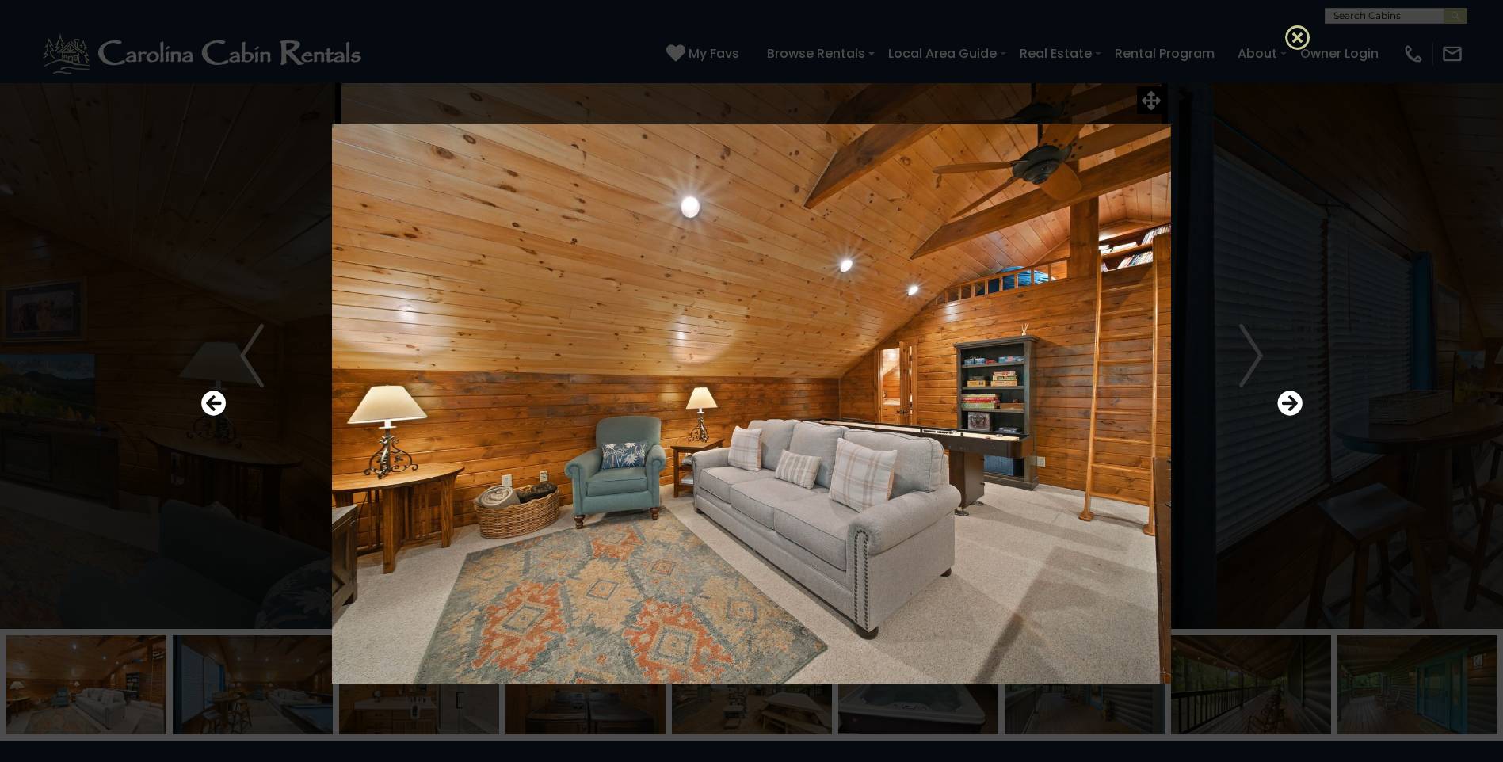
click at [1300, 38] on icon at bounding box center [1297, 37] width 25 height 25
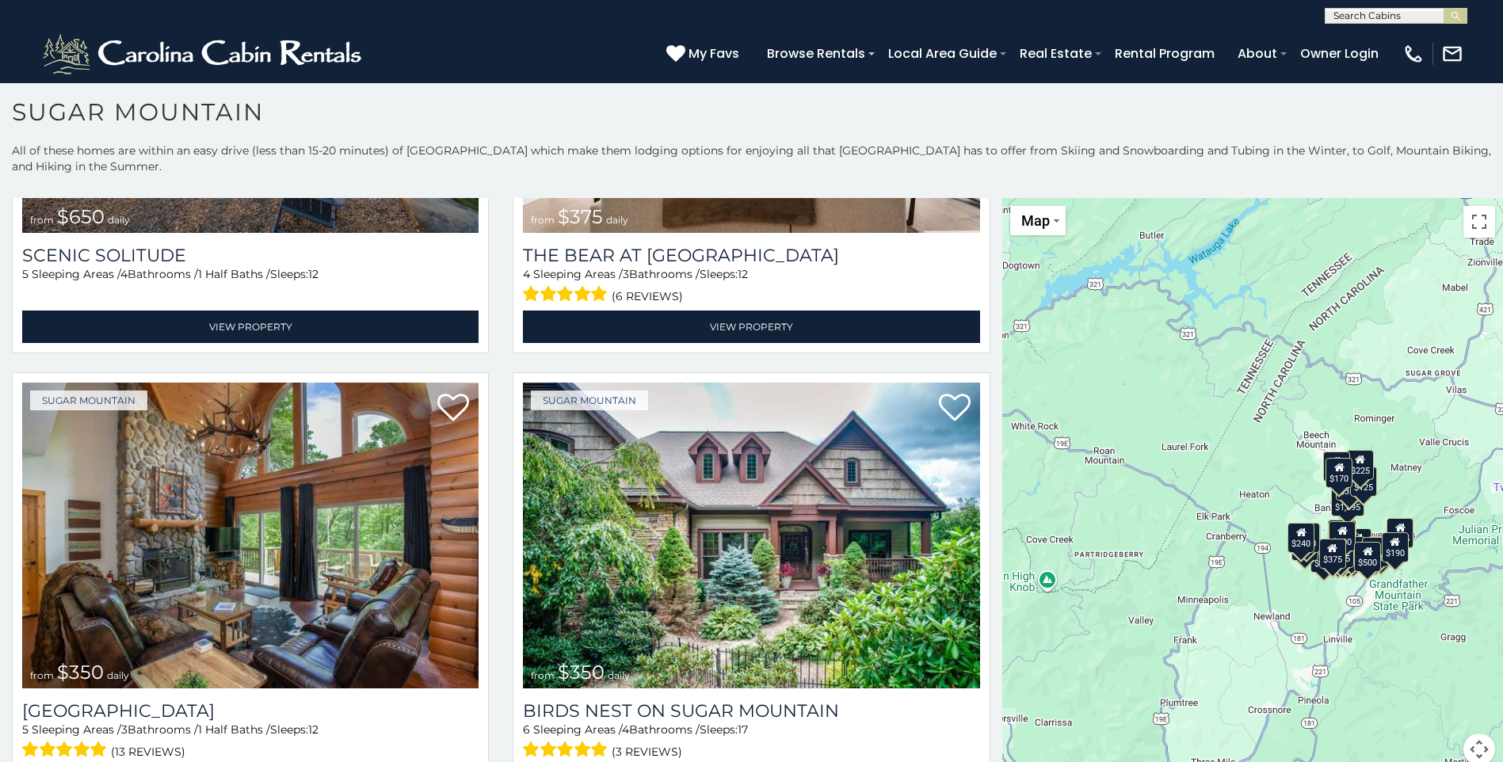
scroll to position [6221, 0]
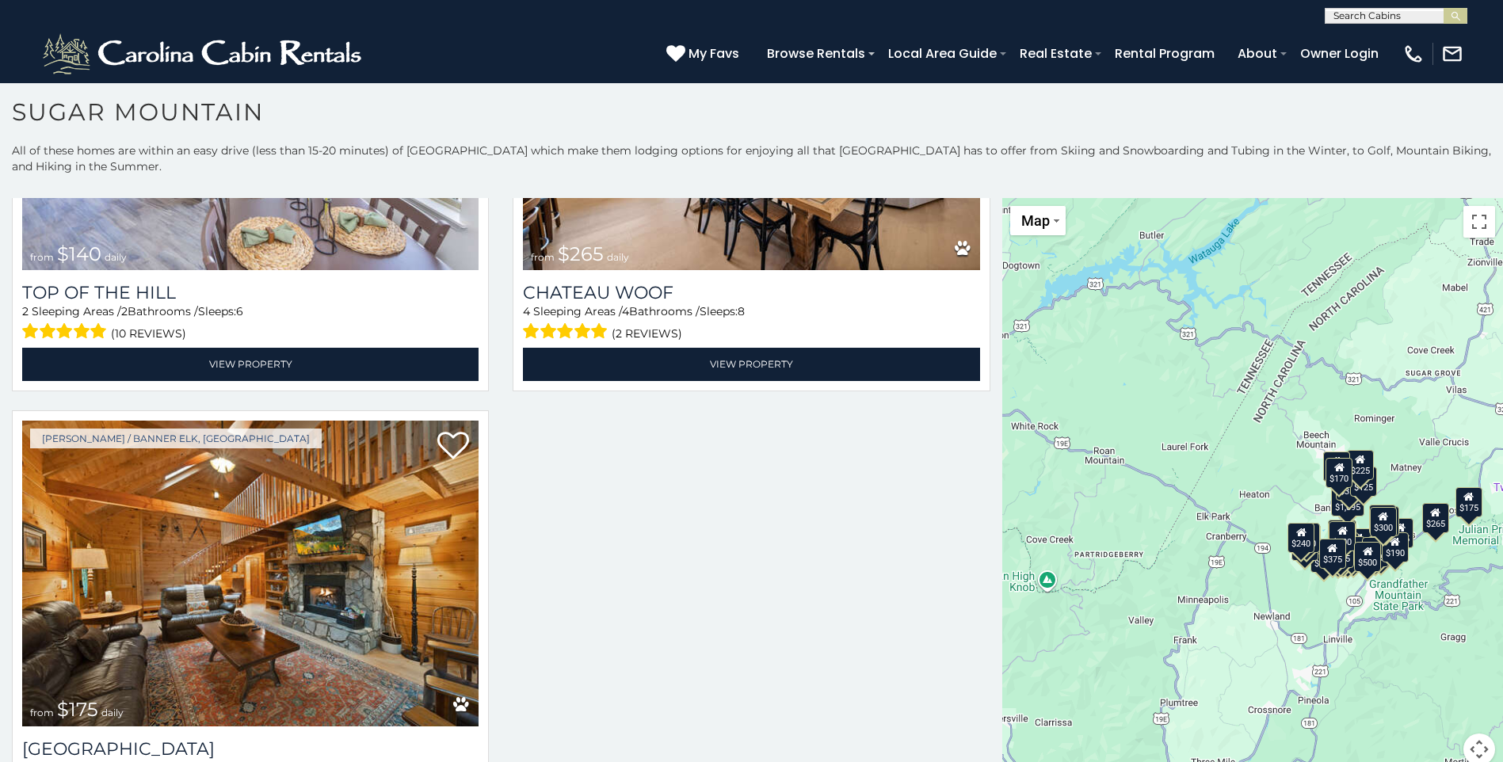
scroll to position [7575, 0]
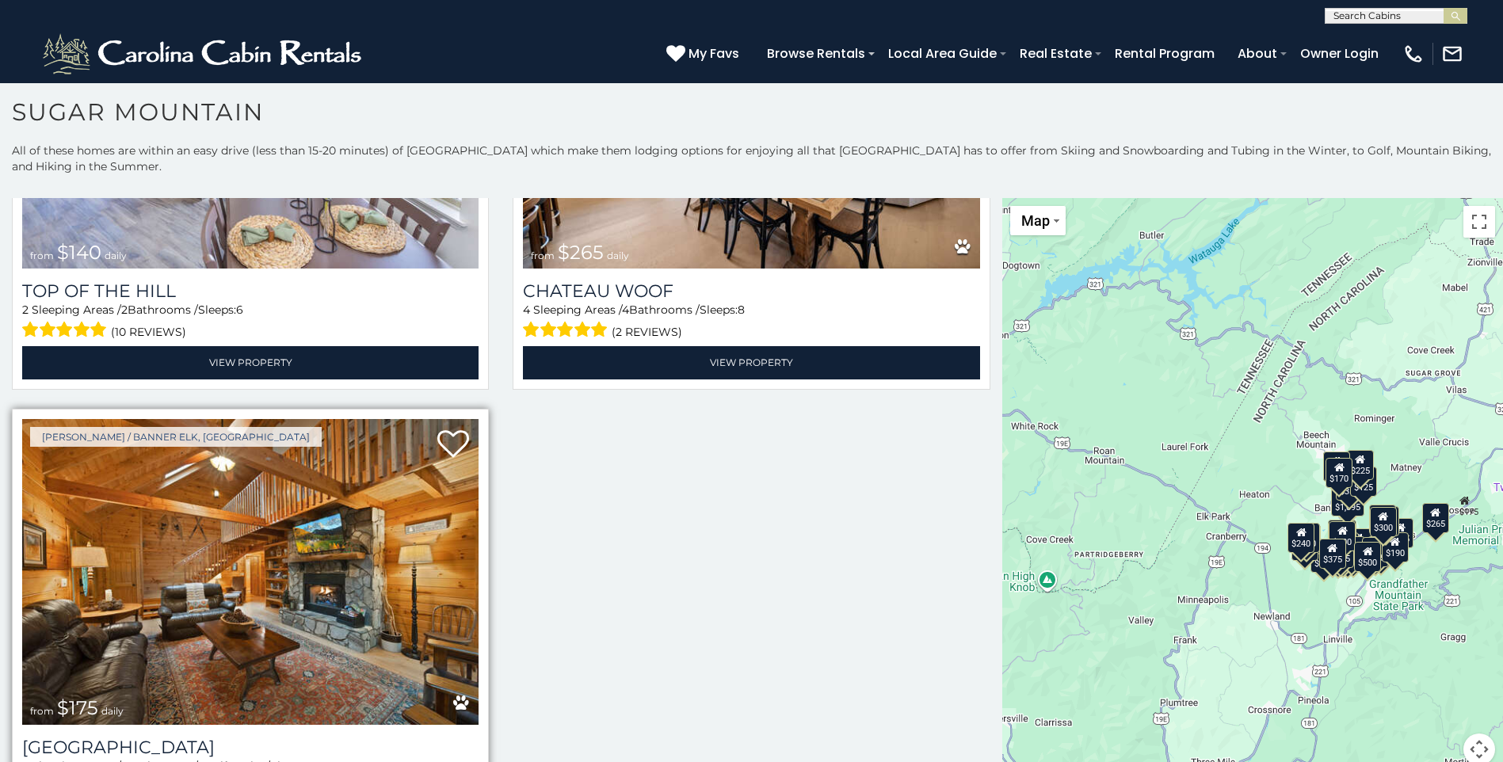
click at [388, 608] on img at bounding box center [250, 572] width 456 height 306
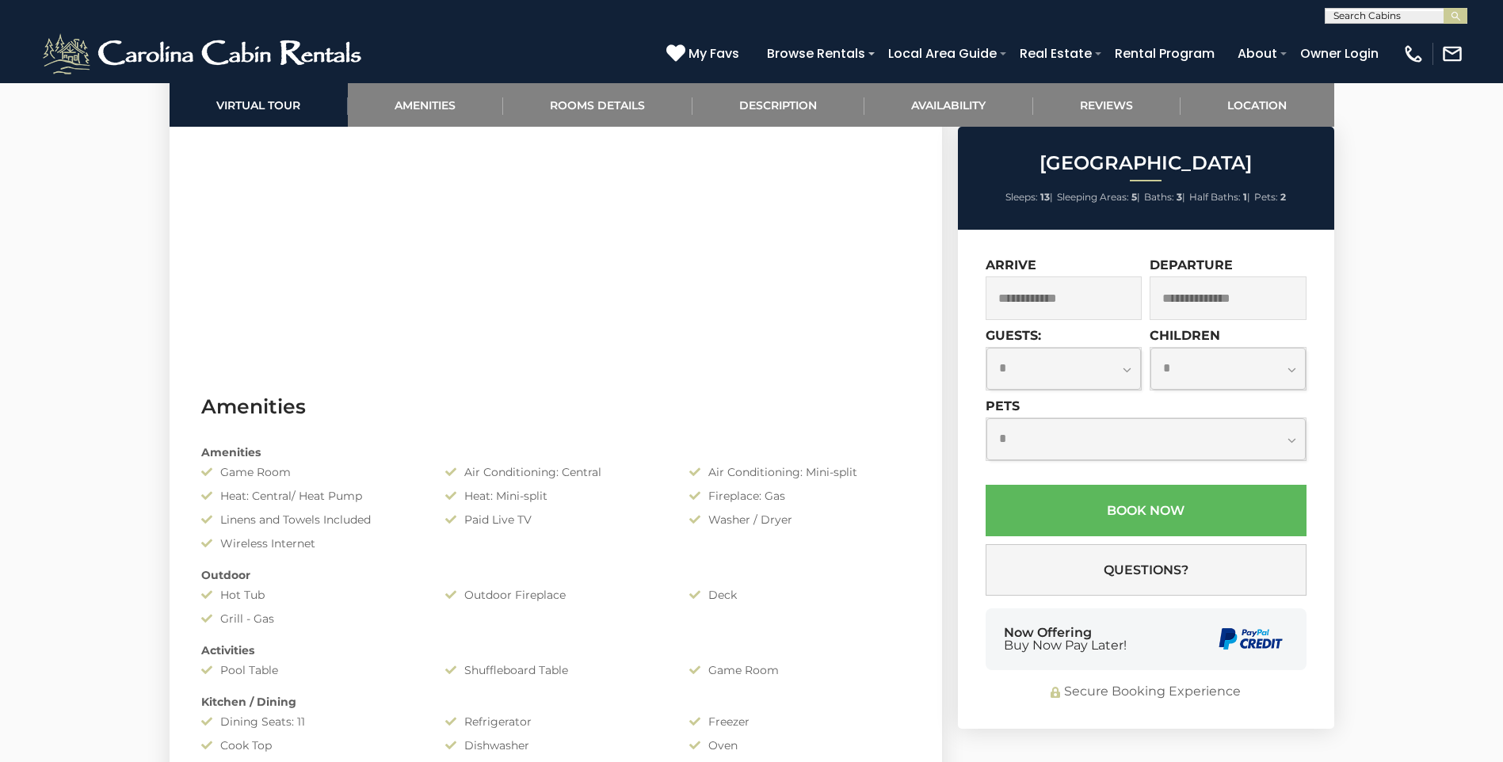
scroll to position [1030, 0]
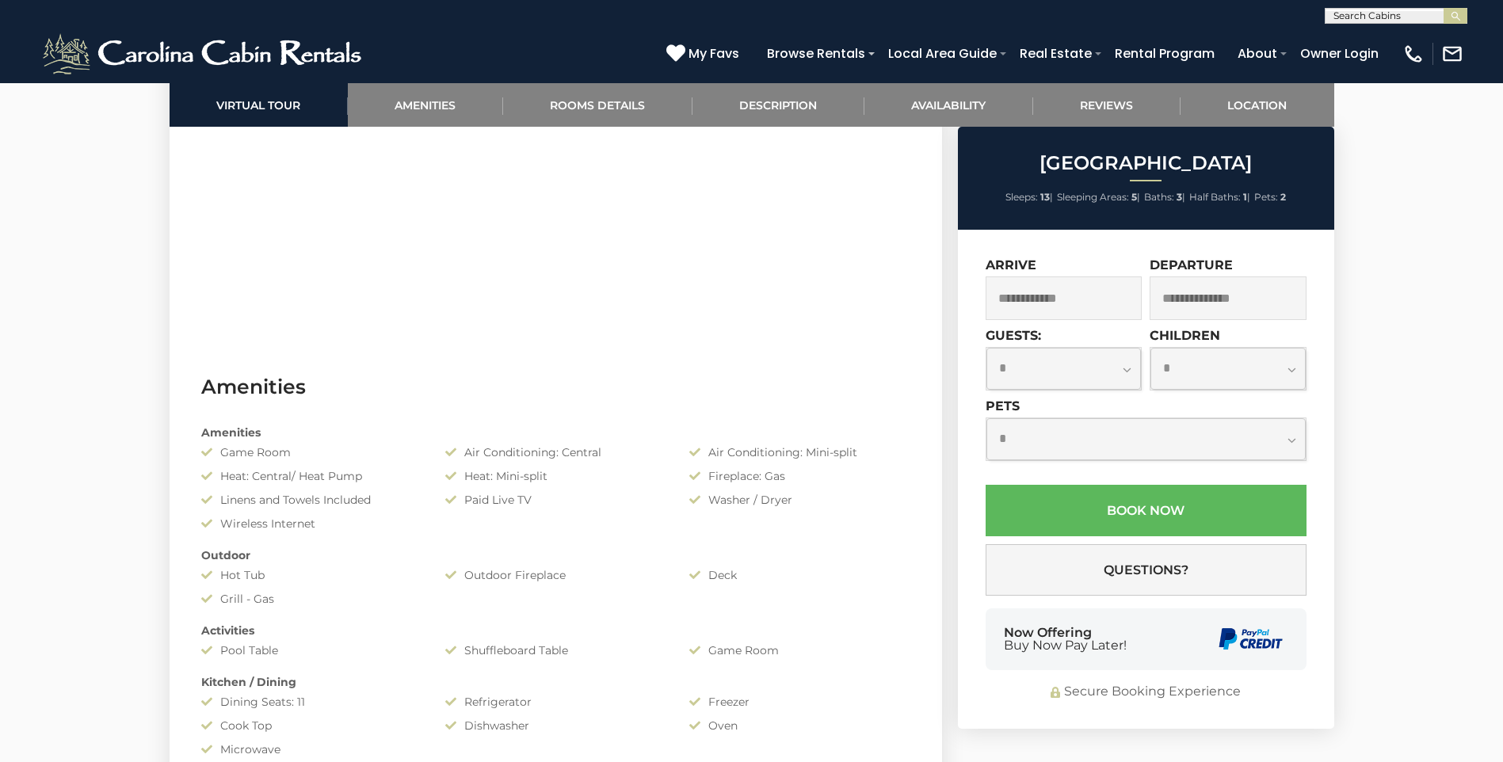
click at [1125, 371] on select "**********" at bounding box center [1064, 369] width 155 height 42
select select "*"
click at [987, 348] on select "**********" at bounding box center [1064, 369] width 155 height 42
click at [1066, 306] on input "text" at bounding box center [1064, 299] width 157 height 44
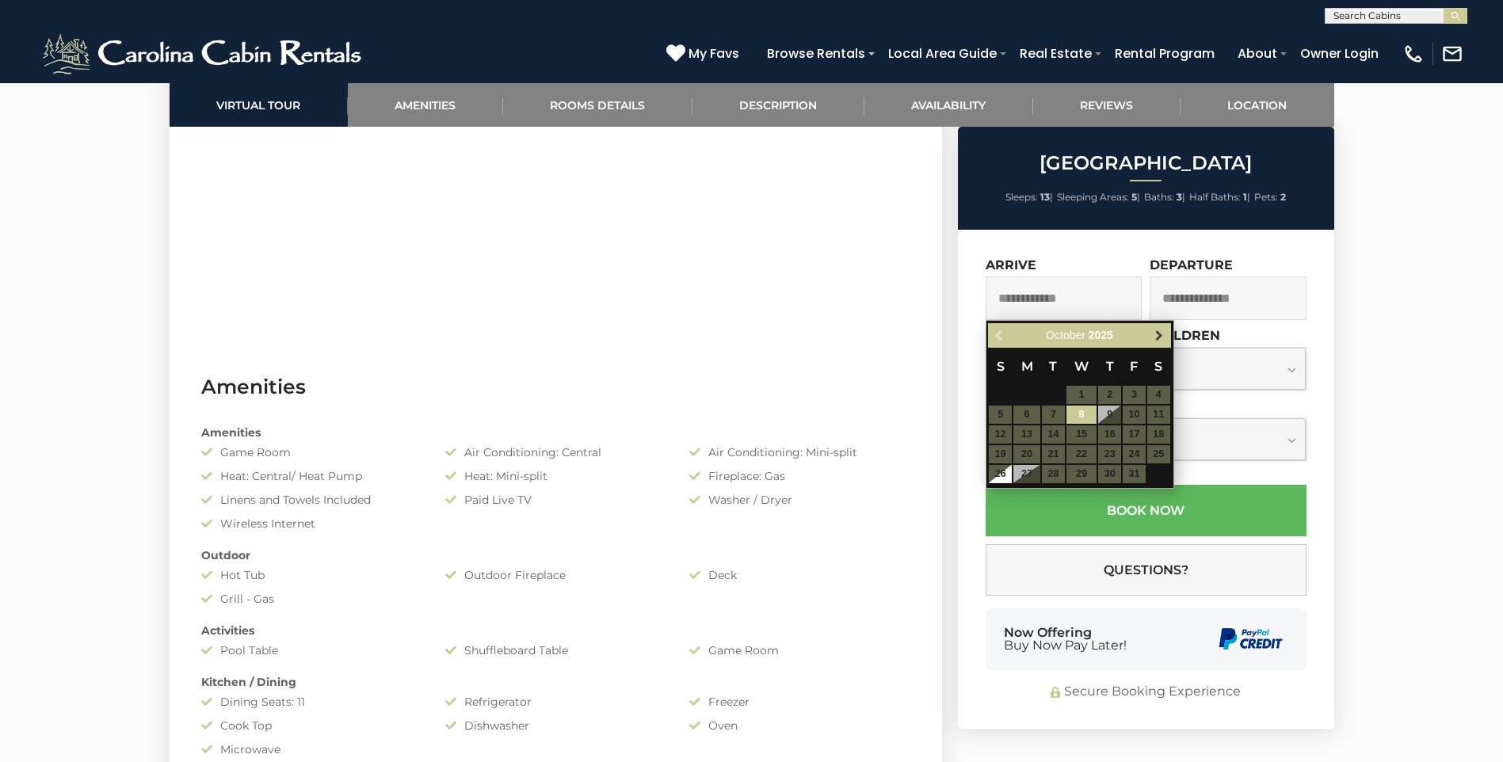
click at [1155, 332] on span "Next" at bounding box center [1159, 336] width 13 height 13
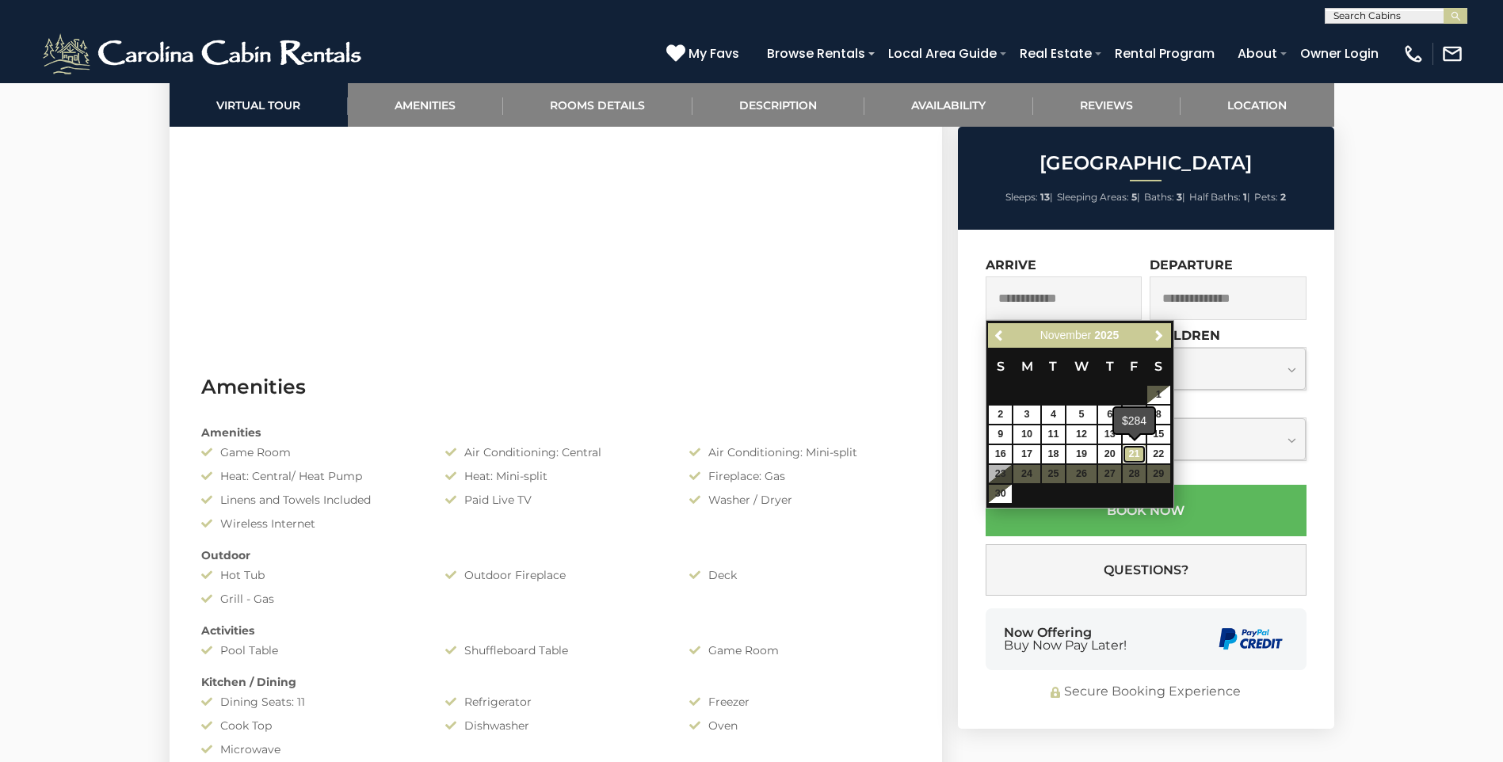
click at [1141, 449] on link "21" at bounding box center [1134, 454] width 23 height 18
type input "**********"
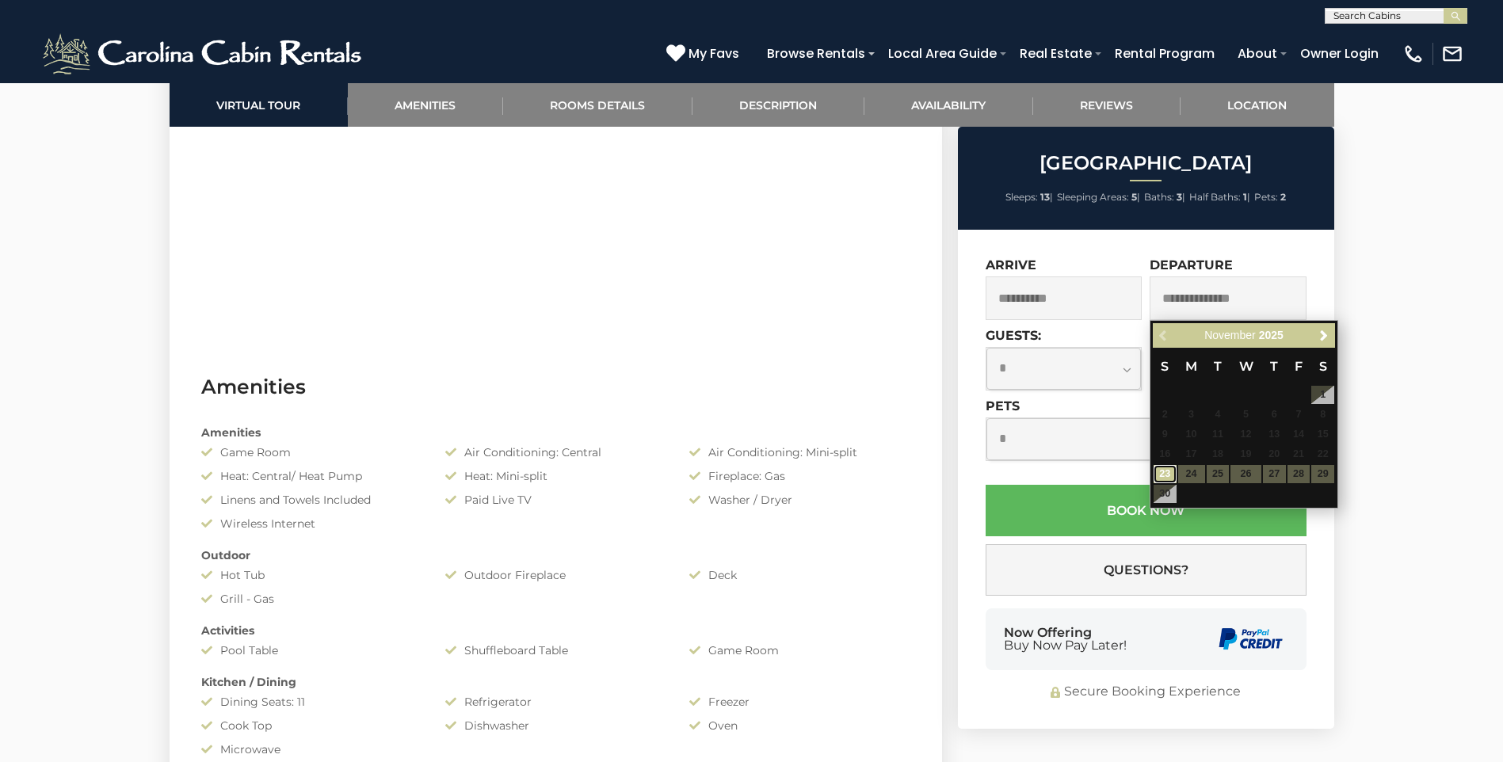
click at [1169, 472] on link "23" at bounding box center [1165, 474] width 23 height 18
type input "**********"
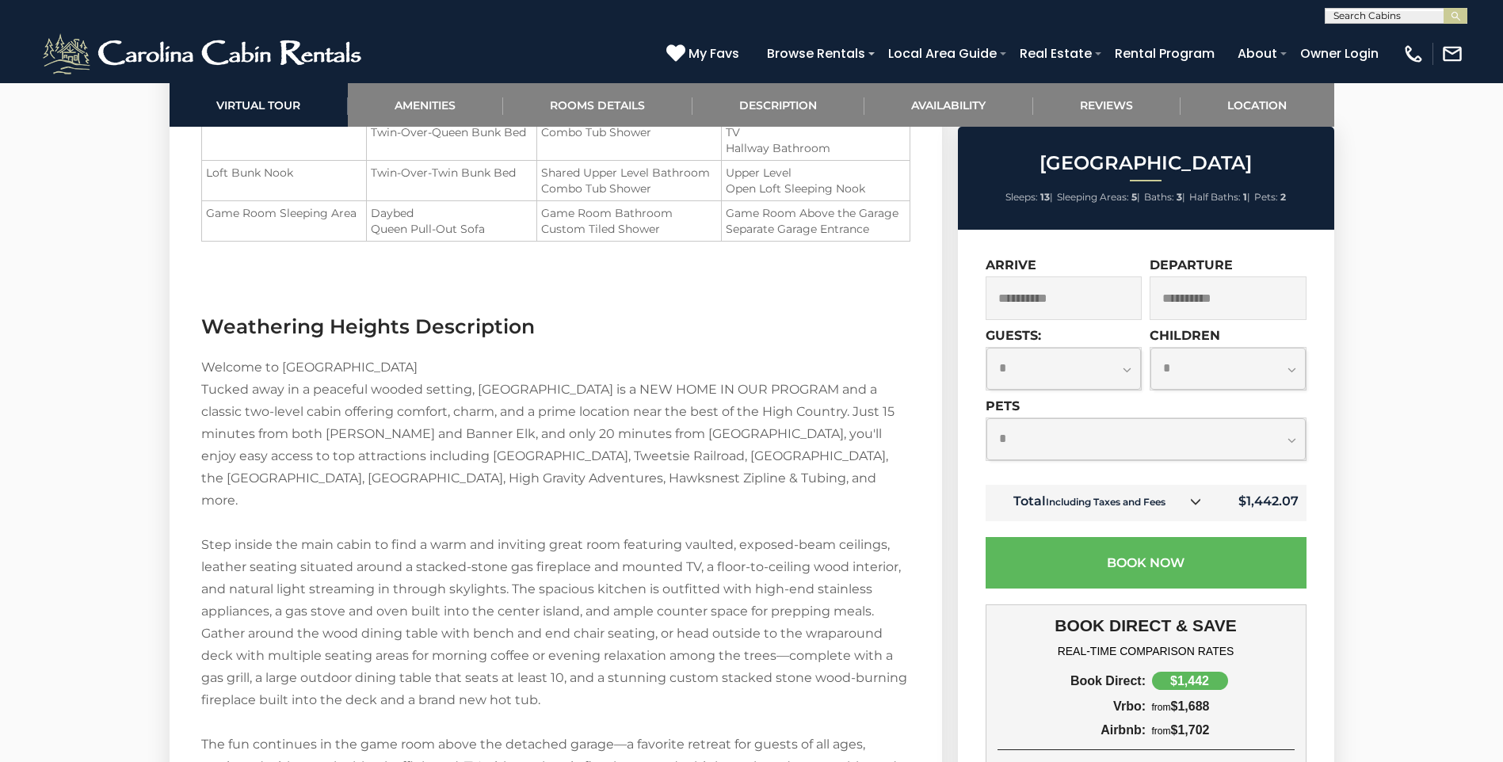
scroll to position [2219, 0]
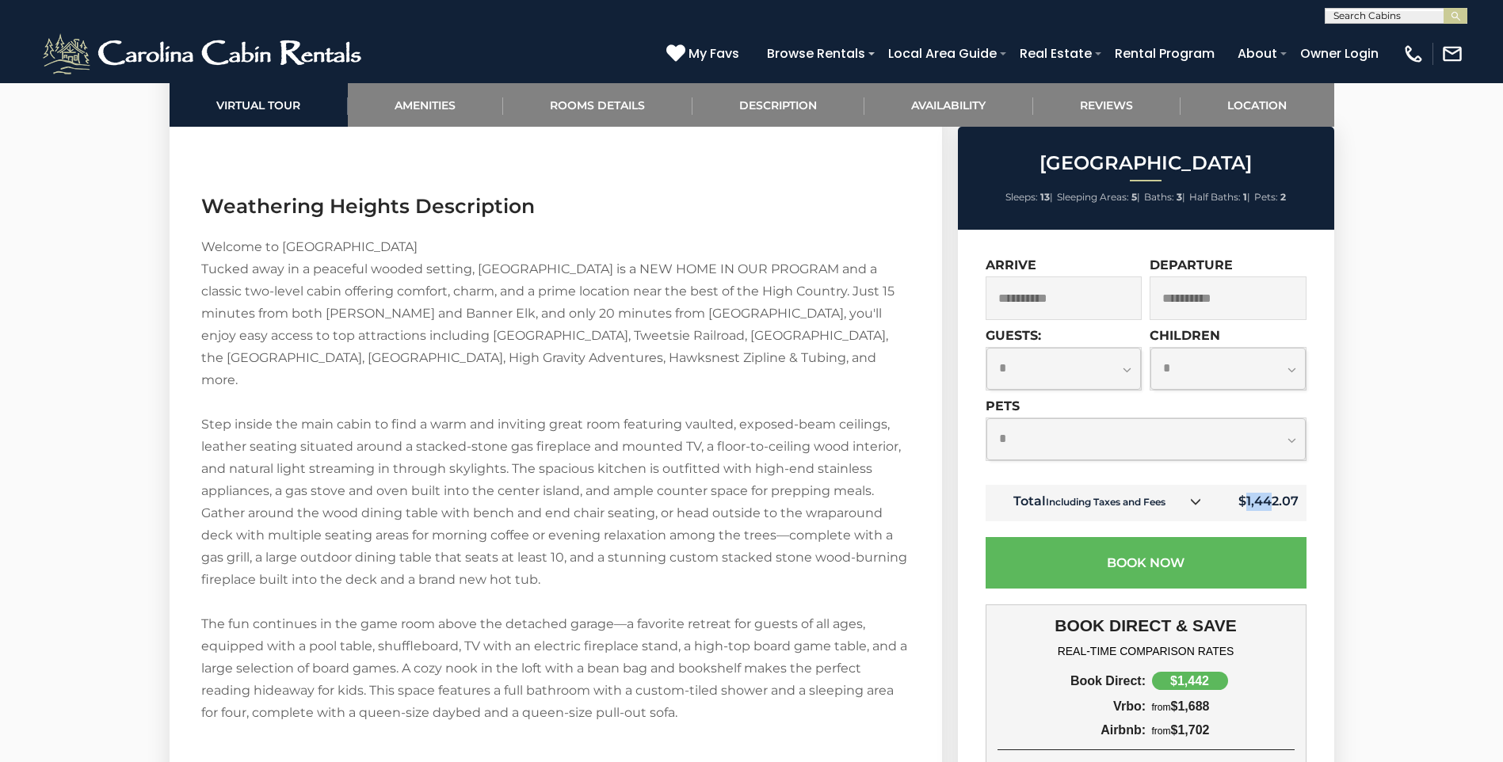
drag, startPoint x: 1247, startPoint y: 501, endPoint x: 1304, endPoint y: 502, distance: 57.1
click at [1304, 502] on td "$1,442.07" at bounding box center [1260, 503] width 92 height 36
drag, startPoint x: 1304, startPoint y: 502, endPoint x: 1312, endPoint y: 547, distance: 45.1
click at [1312, 547] on div "**********" at bounding box center [1146, 622] width 376 height 785
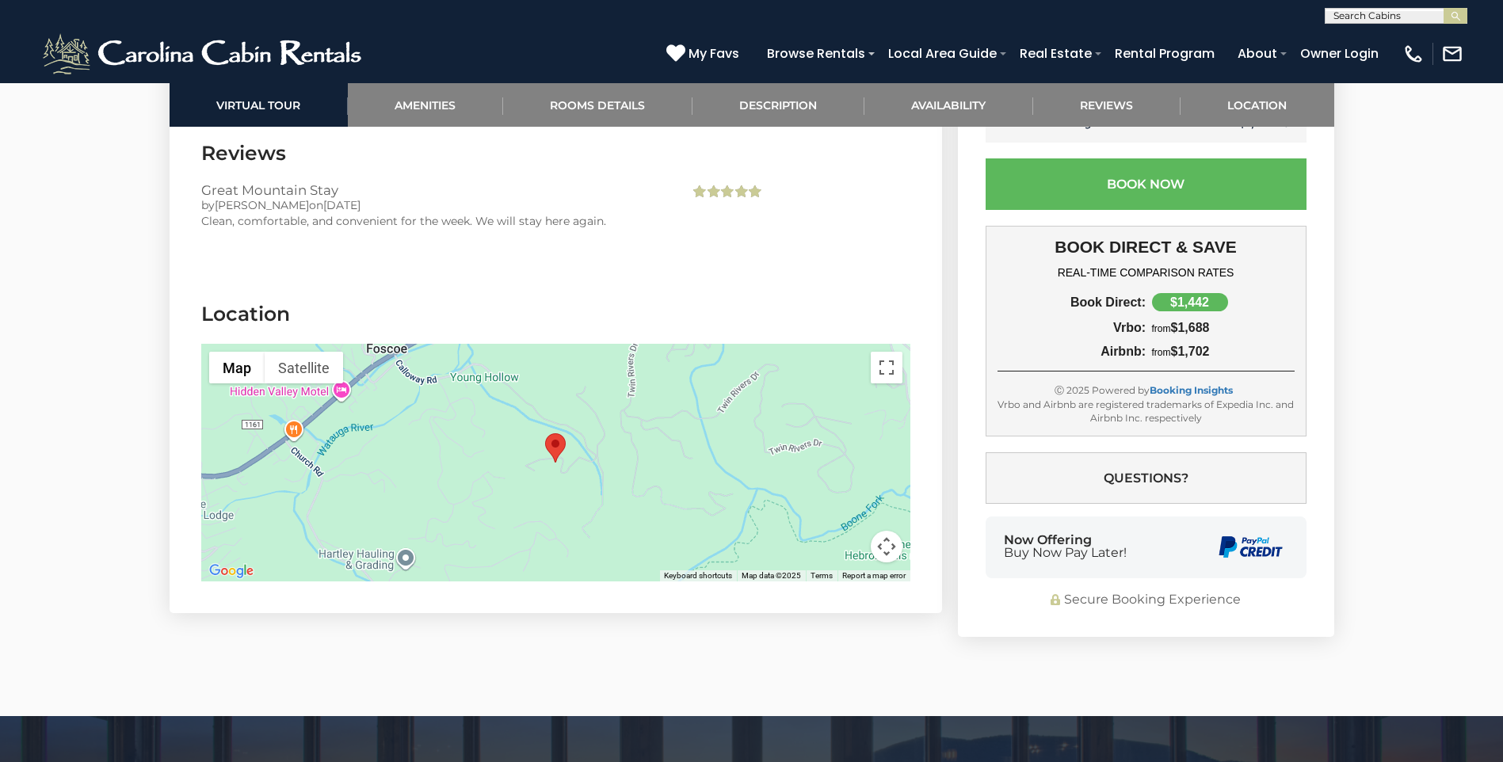
scroll to position [3725, 0]
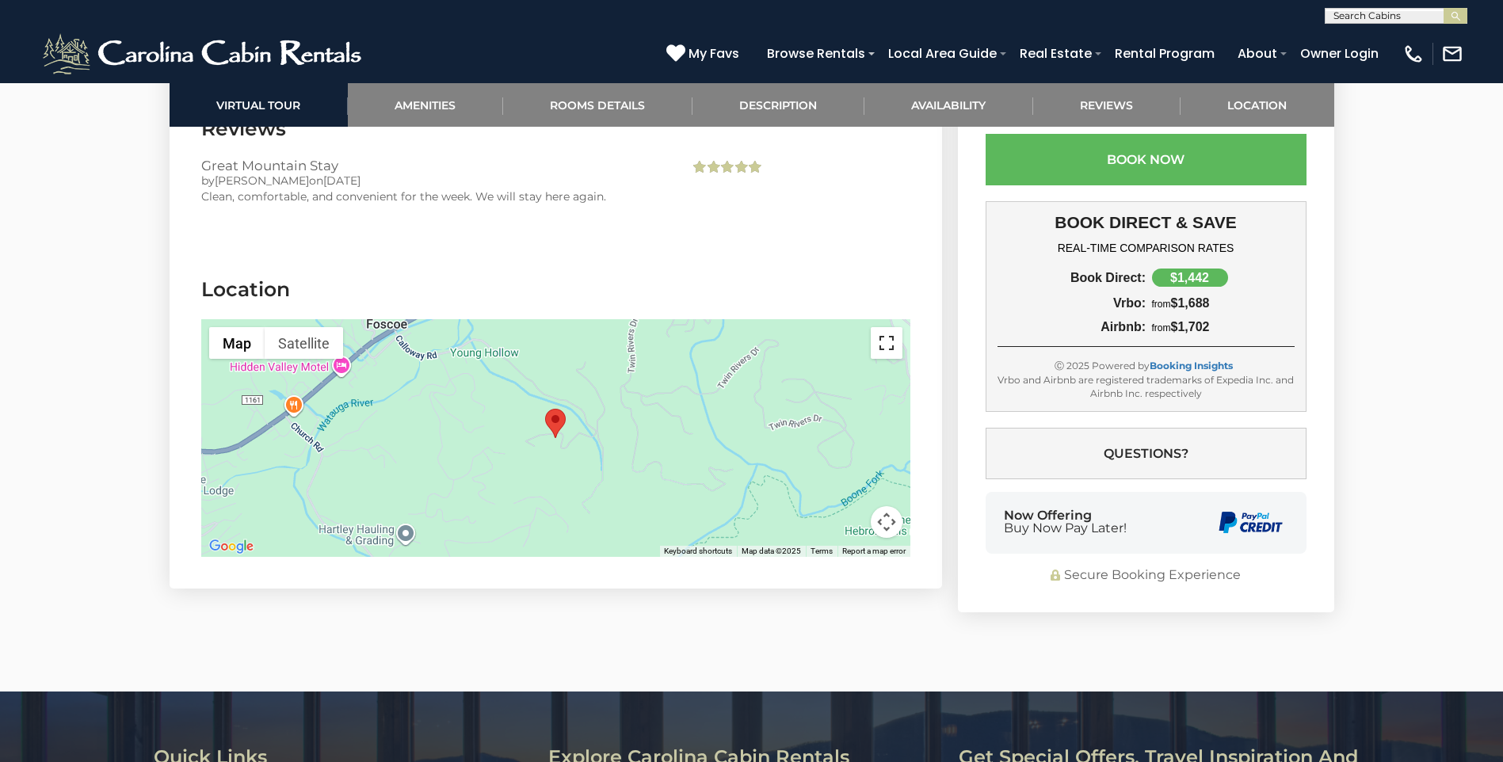
click at [891, 332] on button "Toggle fullscreen view" at bounding box center [887, 343] width 32 height 32
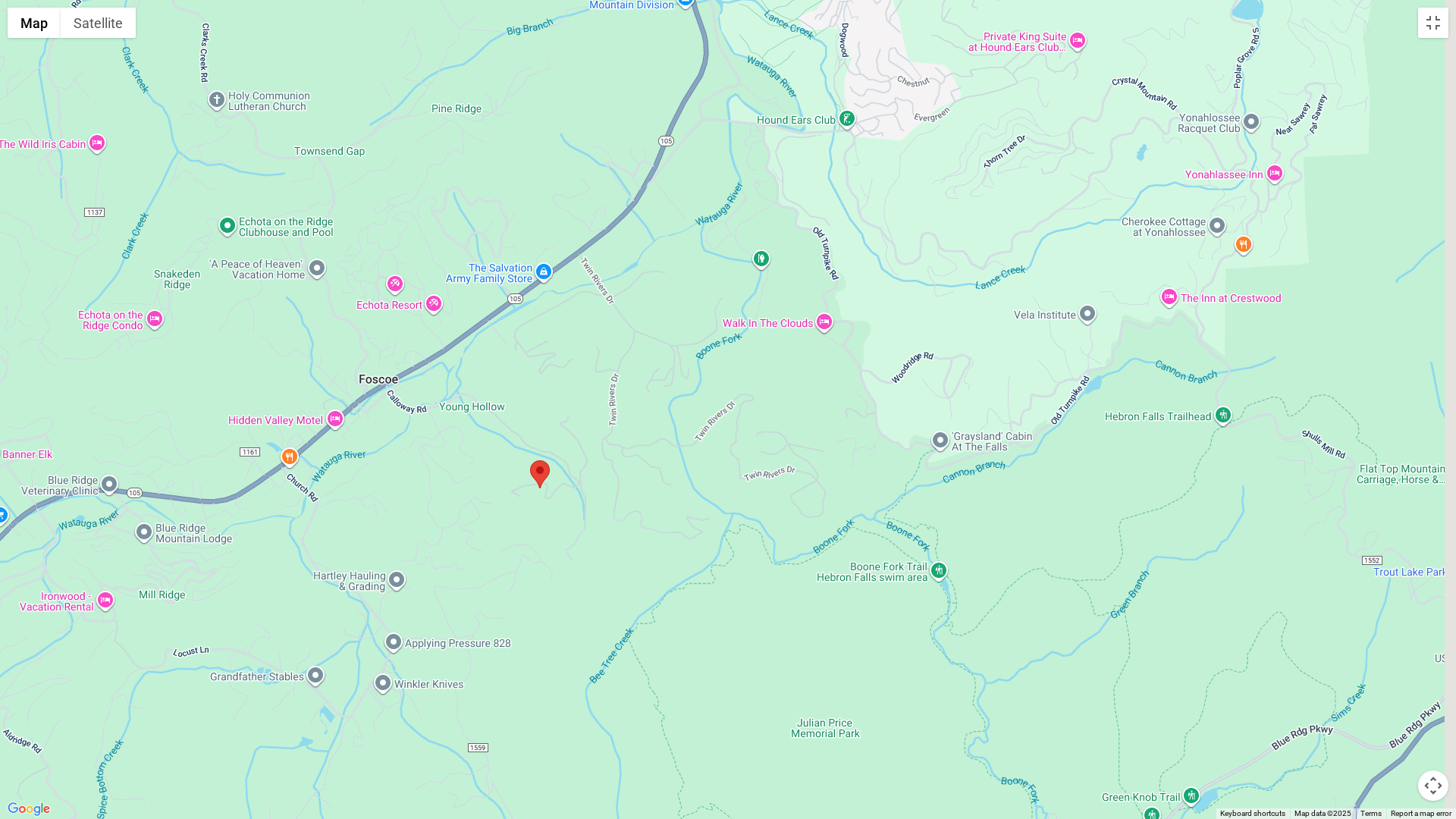
drag, startPoint x: 647, startPoint y: 527, endPoint x: 460, endPoint y: 609, distance: 204.2
click at [450, 614] on div at bounding box center [728, 410] width 1456 height 819
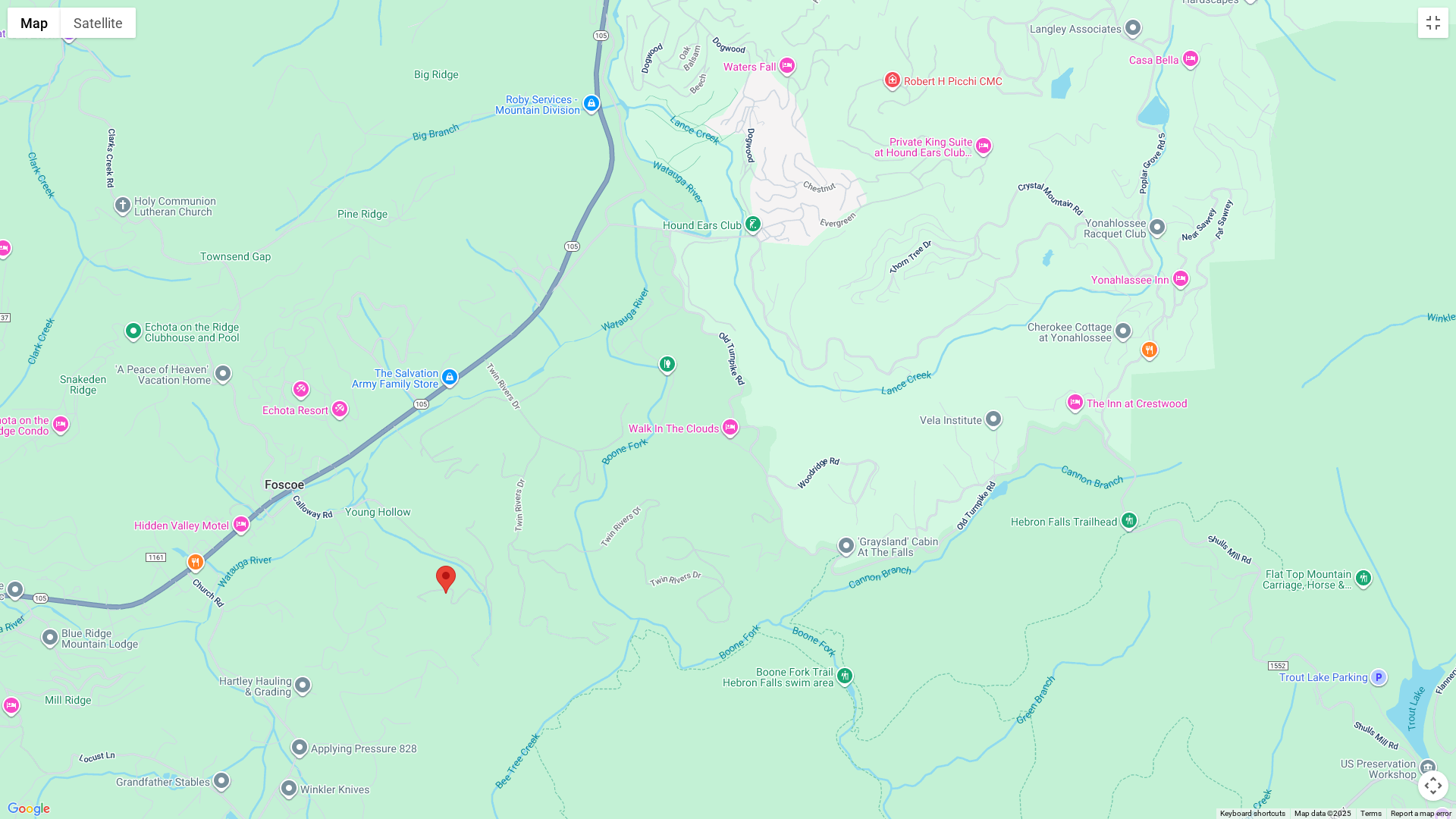
drag, startPoint x: 1061, startPoint y: 480, endPoint x: 1123, endPoint y: 507, distance: 67.6
click at [1129, 517] on div at bounding box center [728, 410] width 1456 height 819
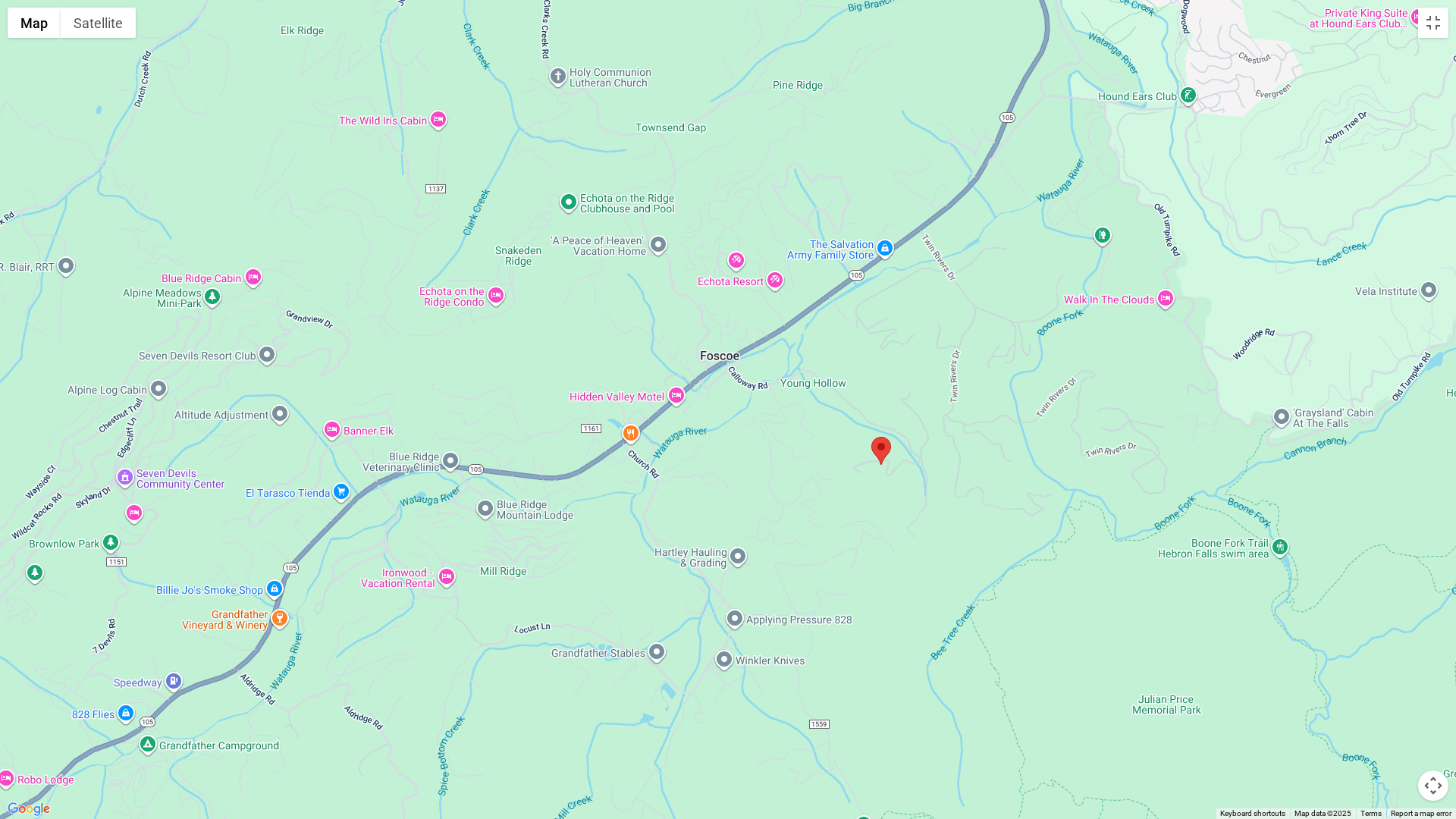
drag, startPoint x: 708, startPoint y: 454, endPoint x: 985, endPoint y: 370, distance: 289.5
click at [985, 367] on div at bounding box center [728, 410] width 1456 height 819
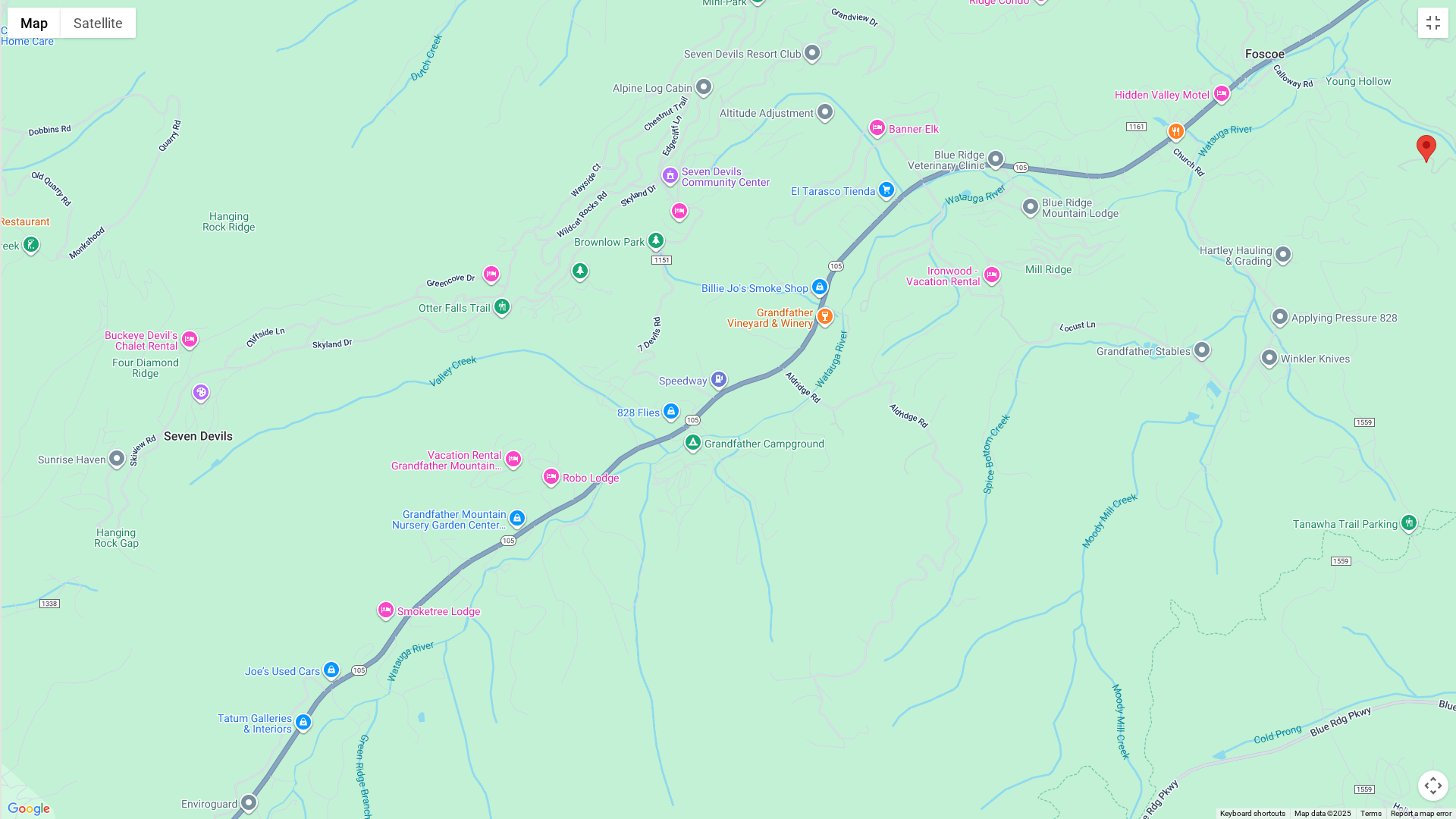
drag, startPoint x: 629, startPoint y: 517, endPoint x: 1116, endPoint y: 284, distance: 539.9
click at [1116, 284] on div at bounding box center [728, 410] width 1456 height 819
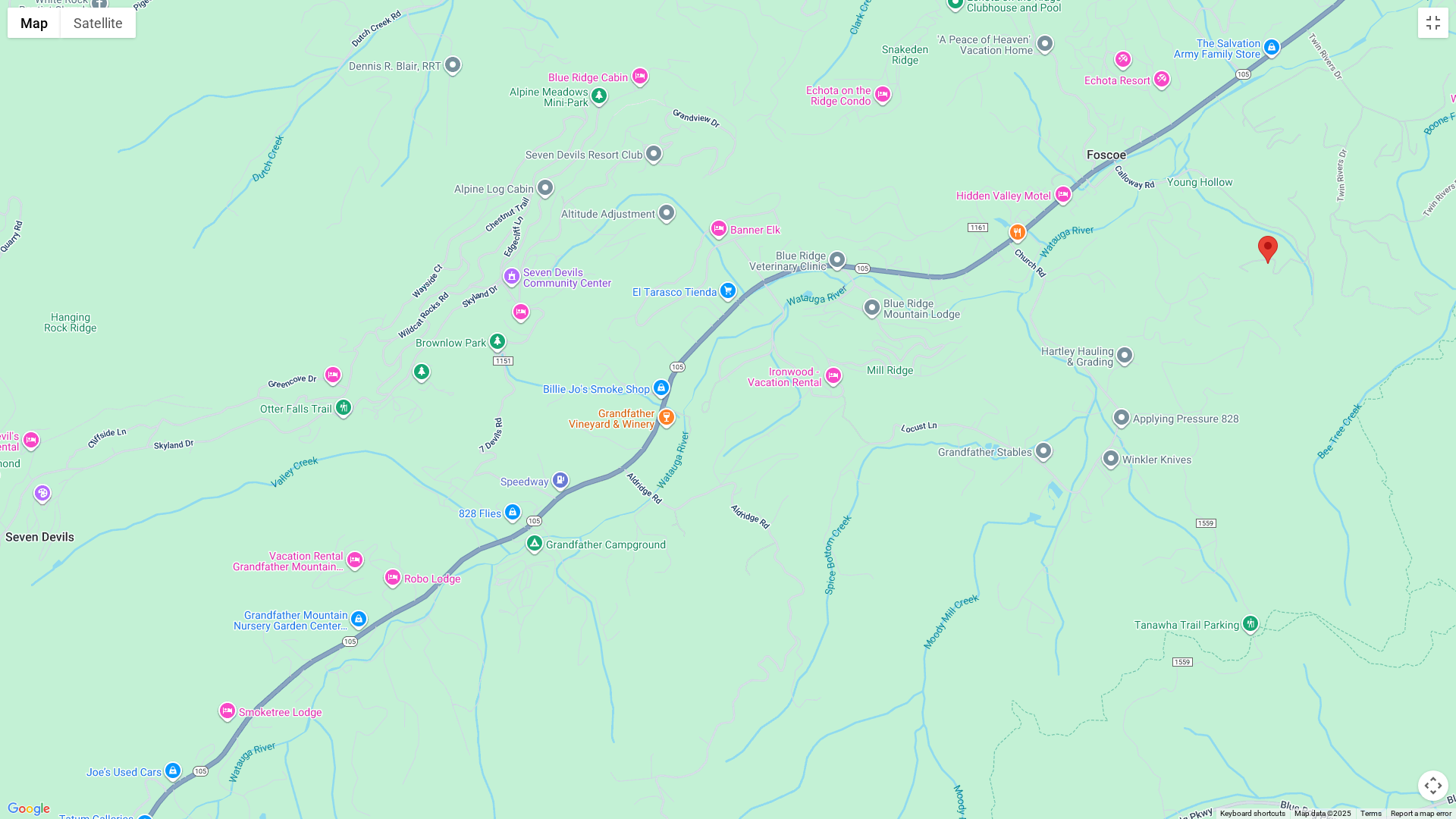
drag, startPoint x: 240, startPoint y: 457, endPoint x: 67, endPoint y: 546, distance: 194.6
click at [67, 546] on div at bounding box center [728, 410] width 1456 height 819
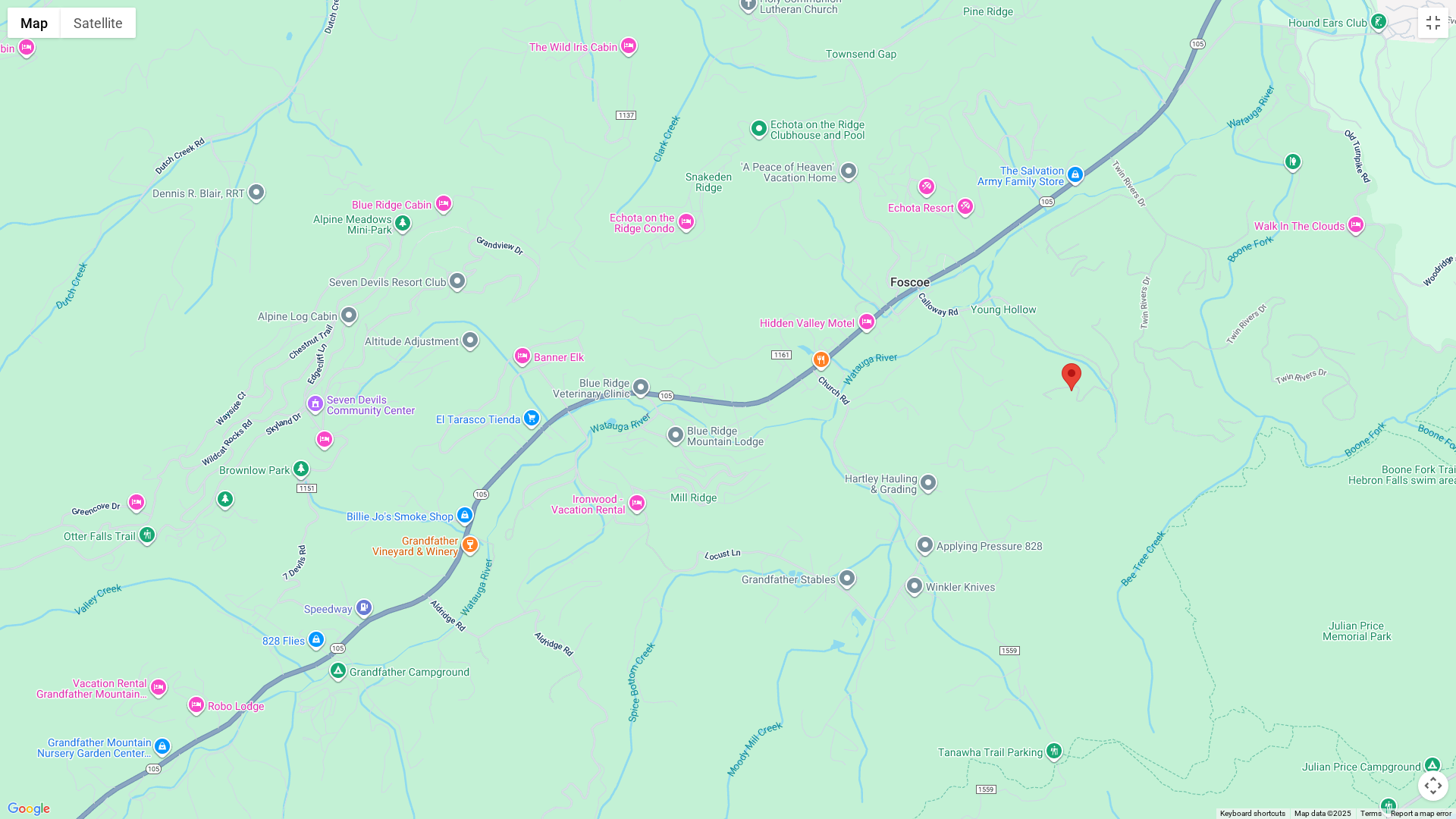
drag, startPoint x: 682, startPoint y: 367, endPoint x: 480, endPoint y: 494, distance: 238.6
click at [497, 493] on div at bounding box center [728, 410] width 1456 height 819
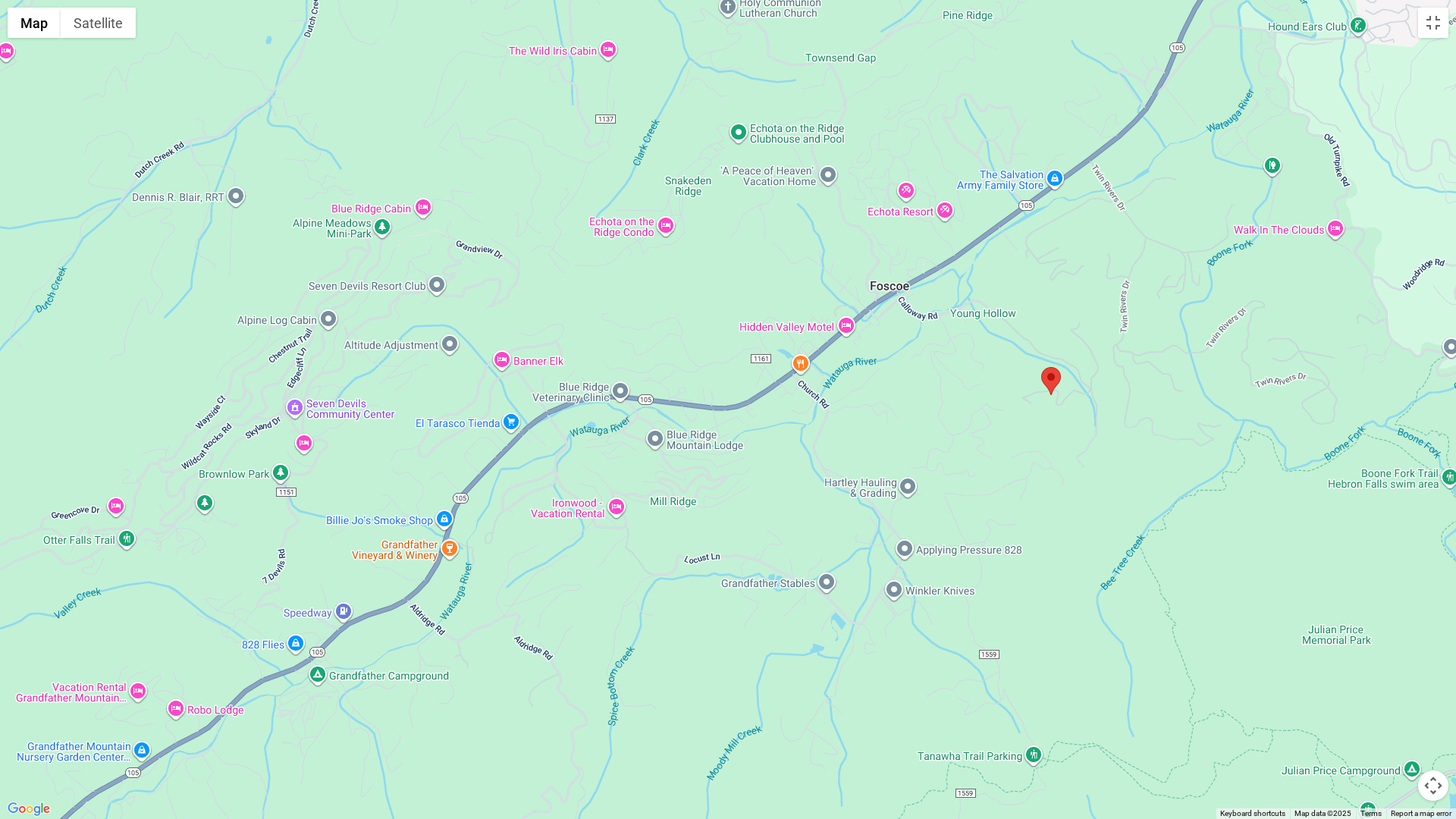
click at [473, 494] on div at bounding box center [728, 410] width 1456 height 819
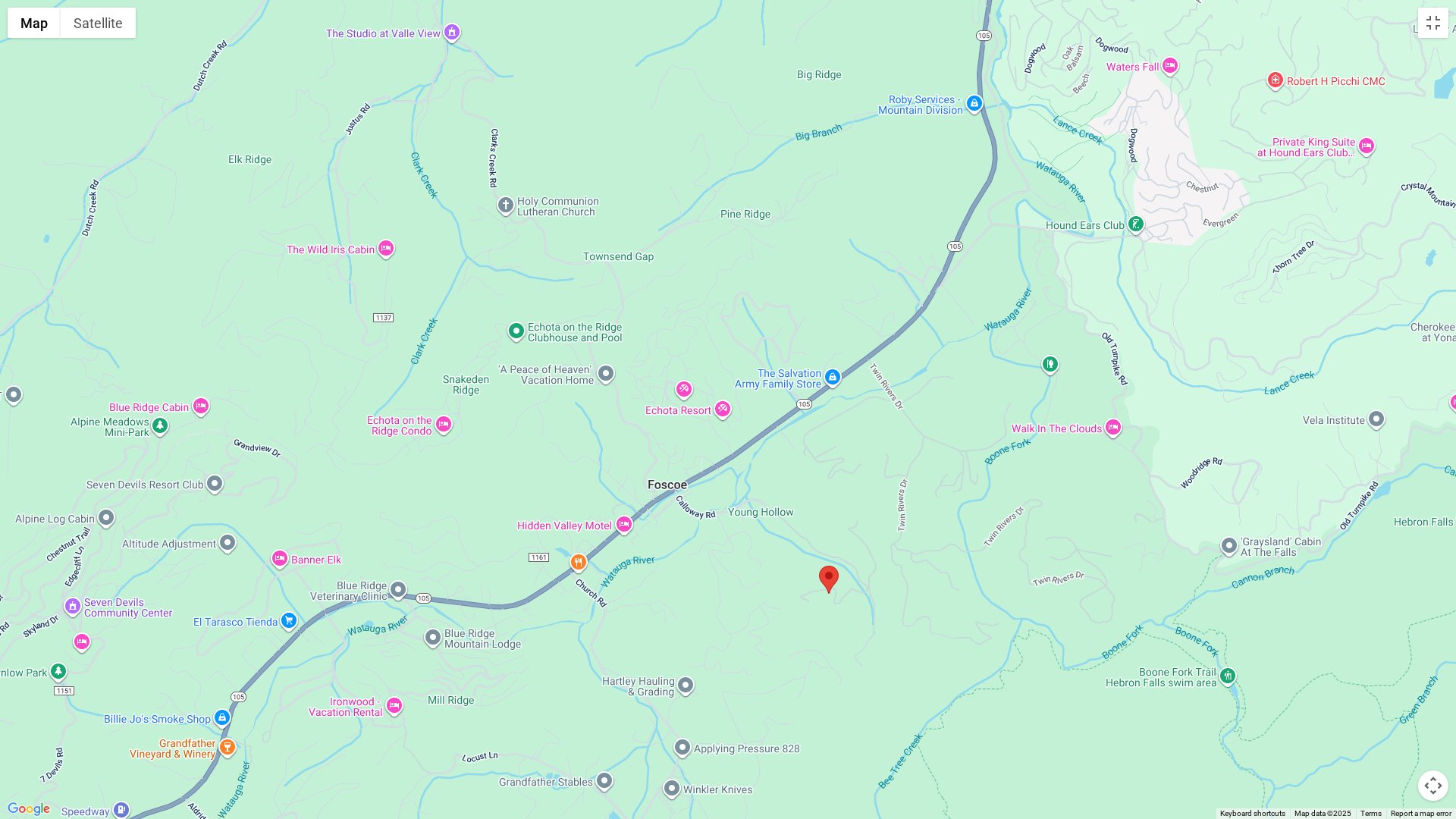
drag, startPoint x: 473, startPoint y: 494, endPoint x: 361, endPoint y: 667, distance: 206.1
click at [320, 694] on div at bounding box center [728, 410] width 1456 height 819
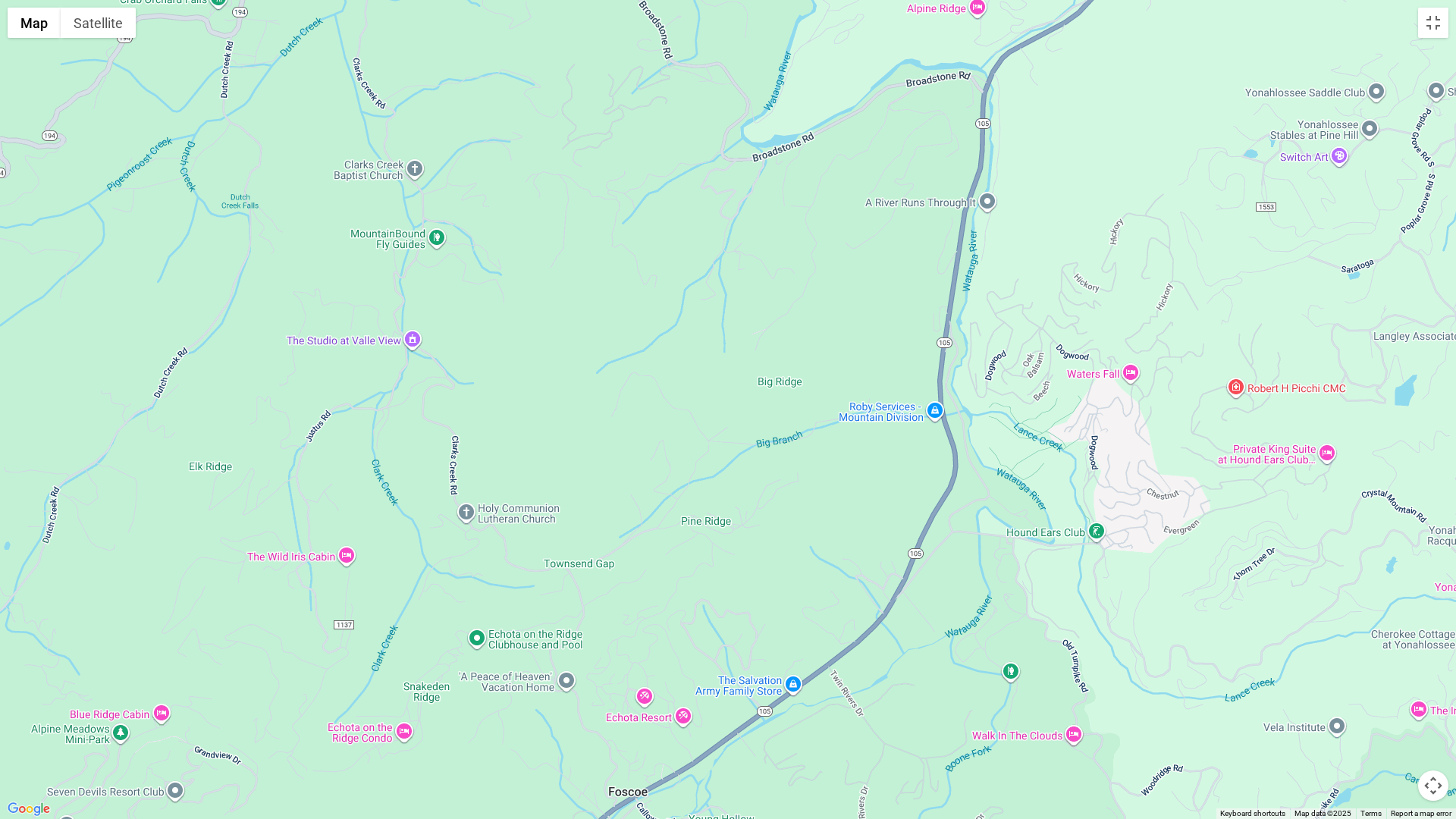
drag, startPoint x: 707, startPoint y: 287, endPoint x: 522, endPoint y: 623, distance: 383.6
click at [522, 623] on div at bounding box center [728, 410] width 1456 height 819
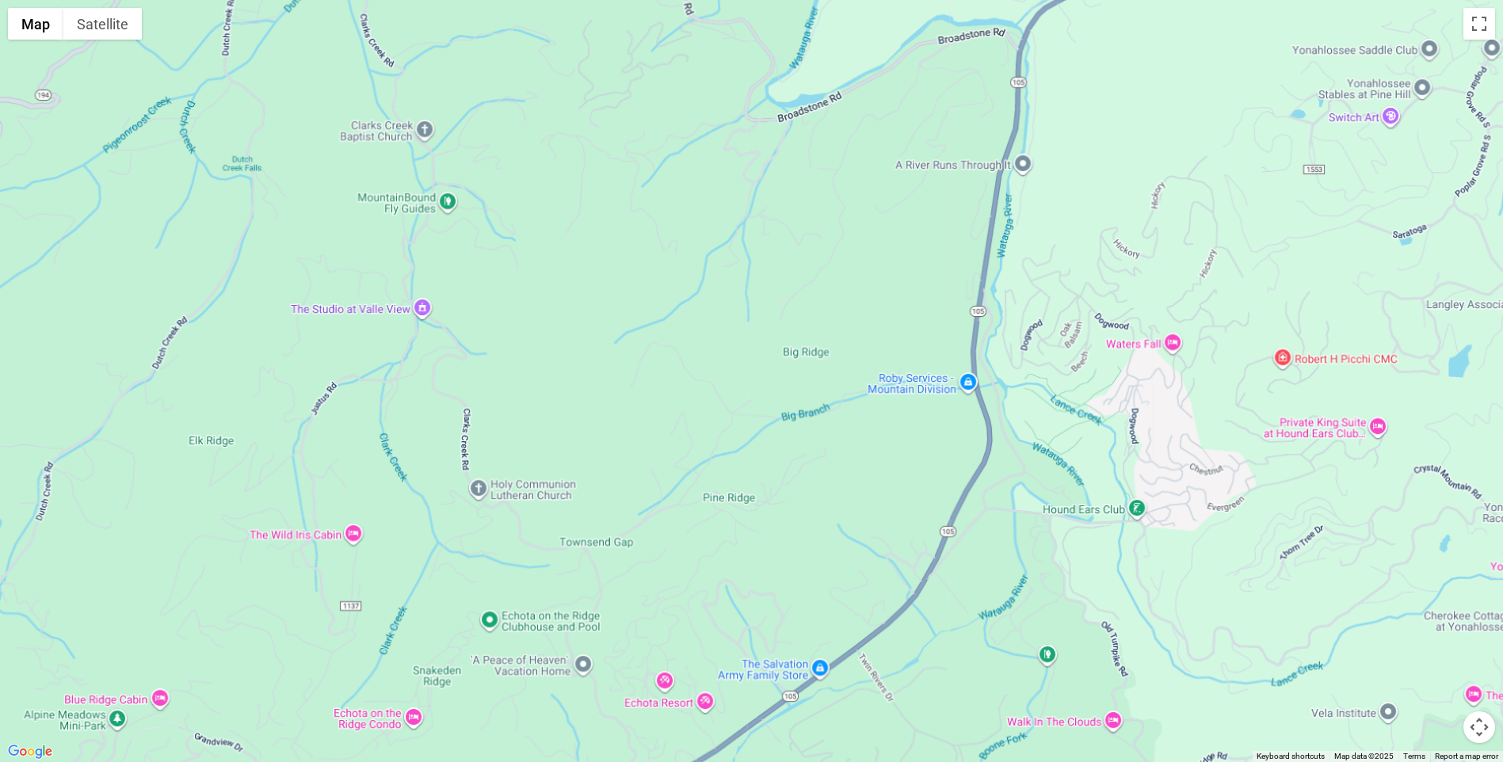
scroll to position [3170, 0]
